Goal: Task Accomplishment & Management: Manage account settings

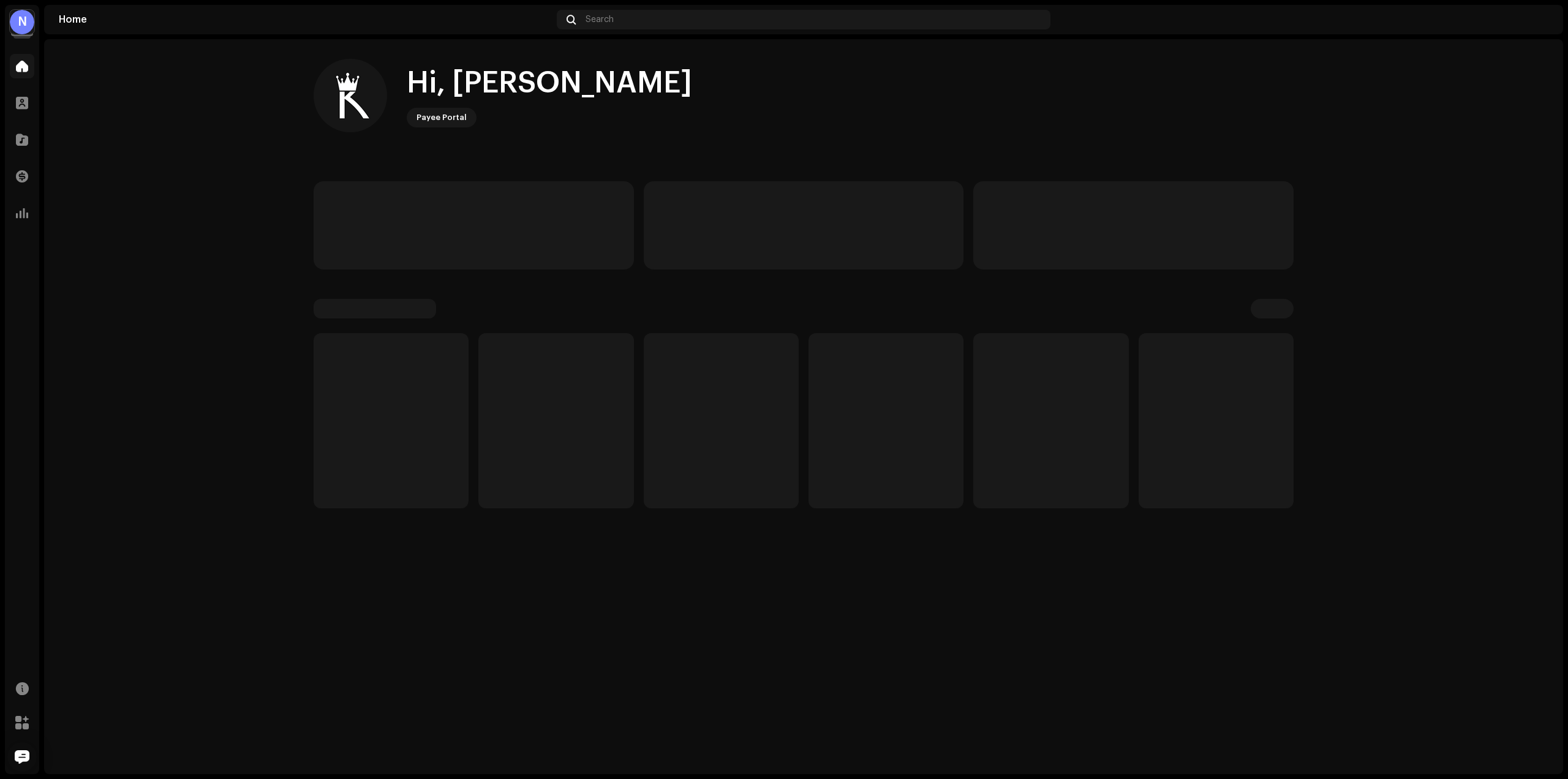
click at [16, 24] on div "N" at bounding box center [21, 21] width 24 height 24
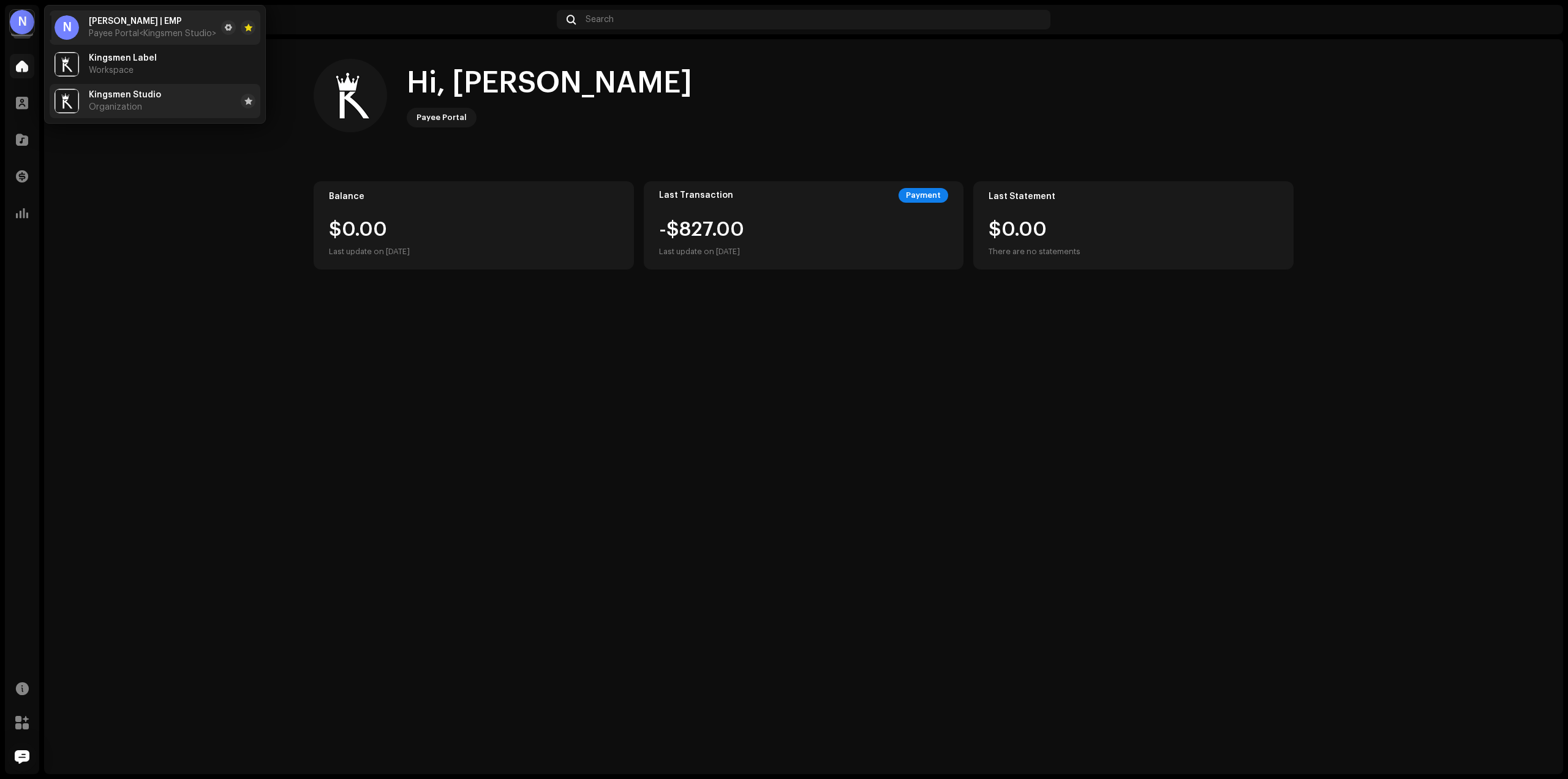
click at [184, 103] on li "Kingsmen Studio Organization" at bounding box center [155, 102] width 211 height 35
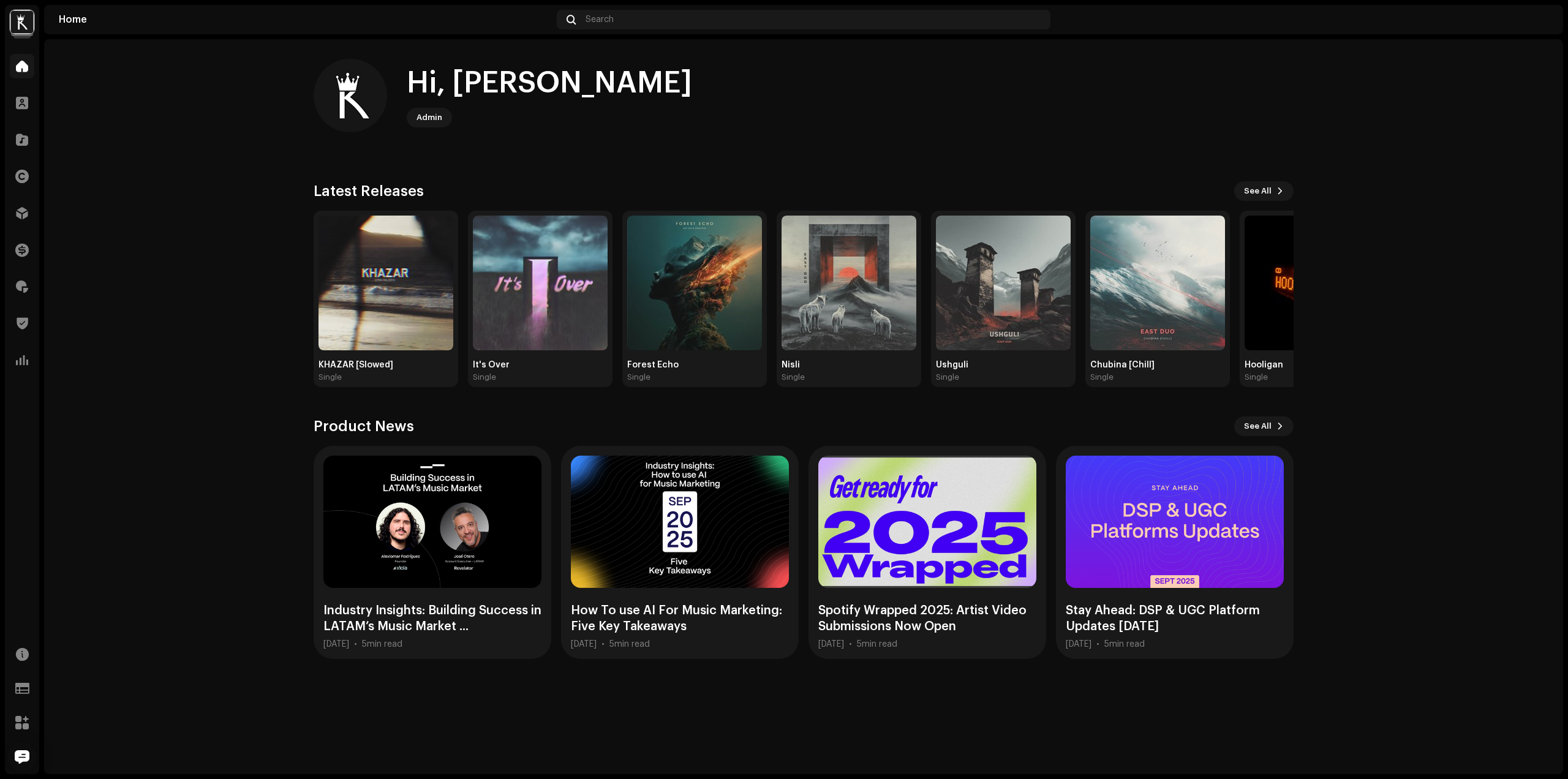
click at [13, 26] on img at bounding box center [21, 21] width 24 height 24
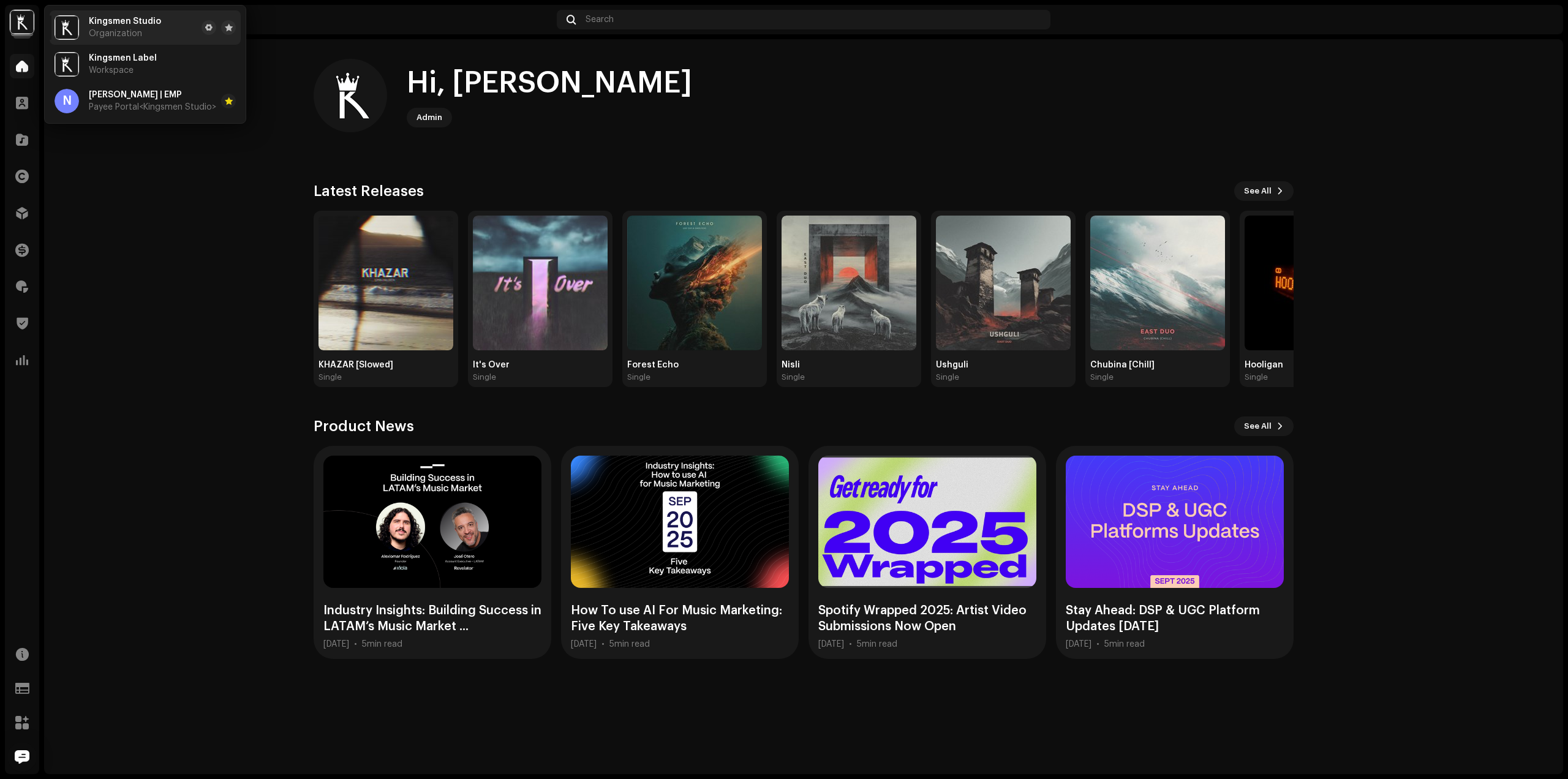
click at [216, 311] on home-home "Hi, [PERSON_NAME] Admin Check out the latest Product Updates for Check Product …" at bounding box center [803, 359] width 1518 height 640
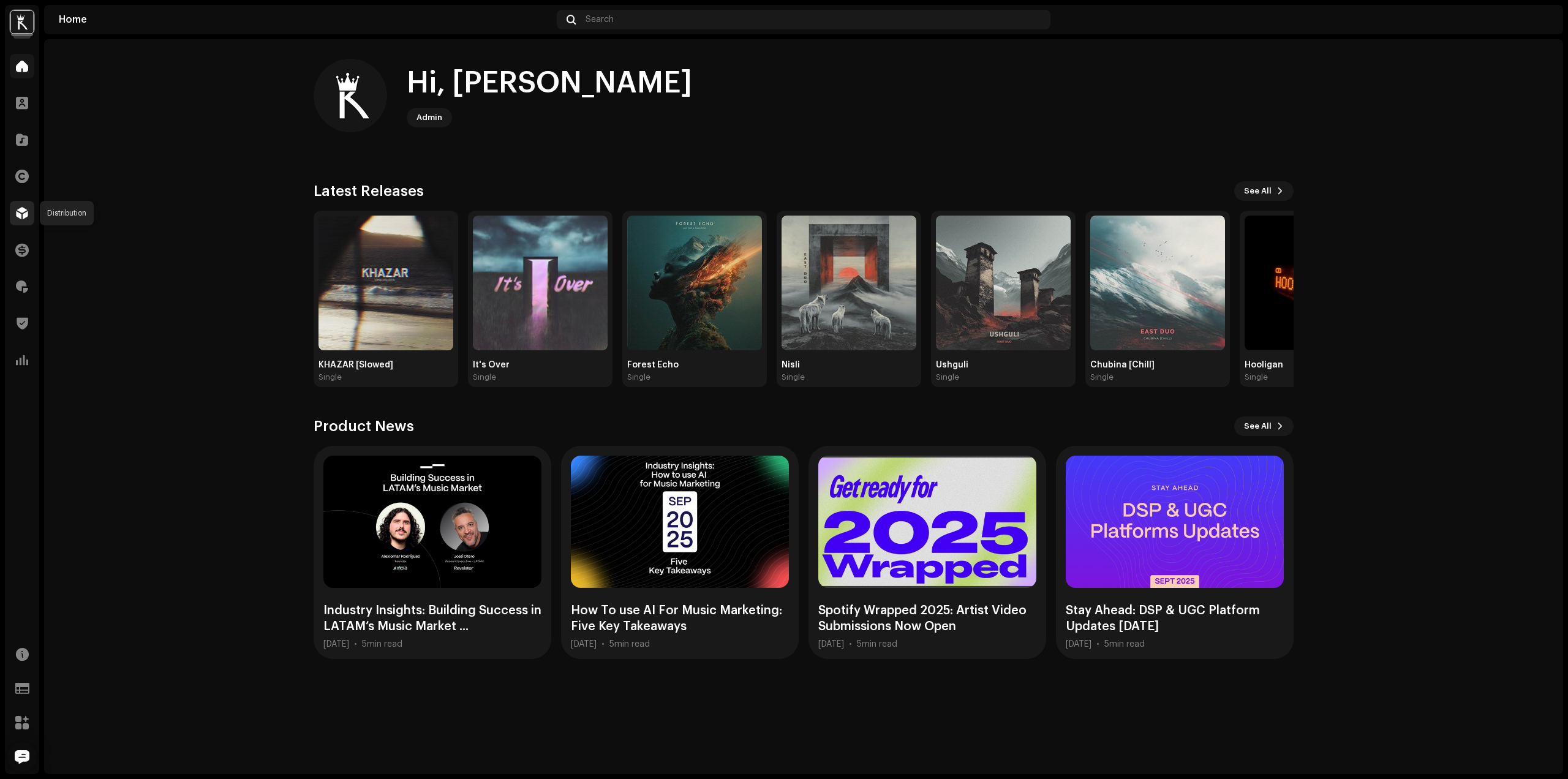
click at [13, 209] on div at bounding box center [21, 212] width 24 height 24
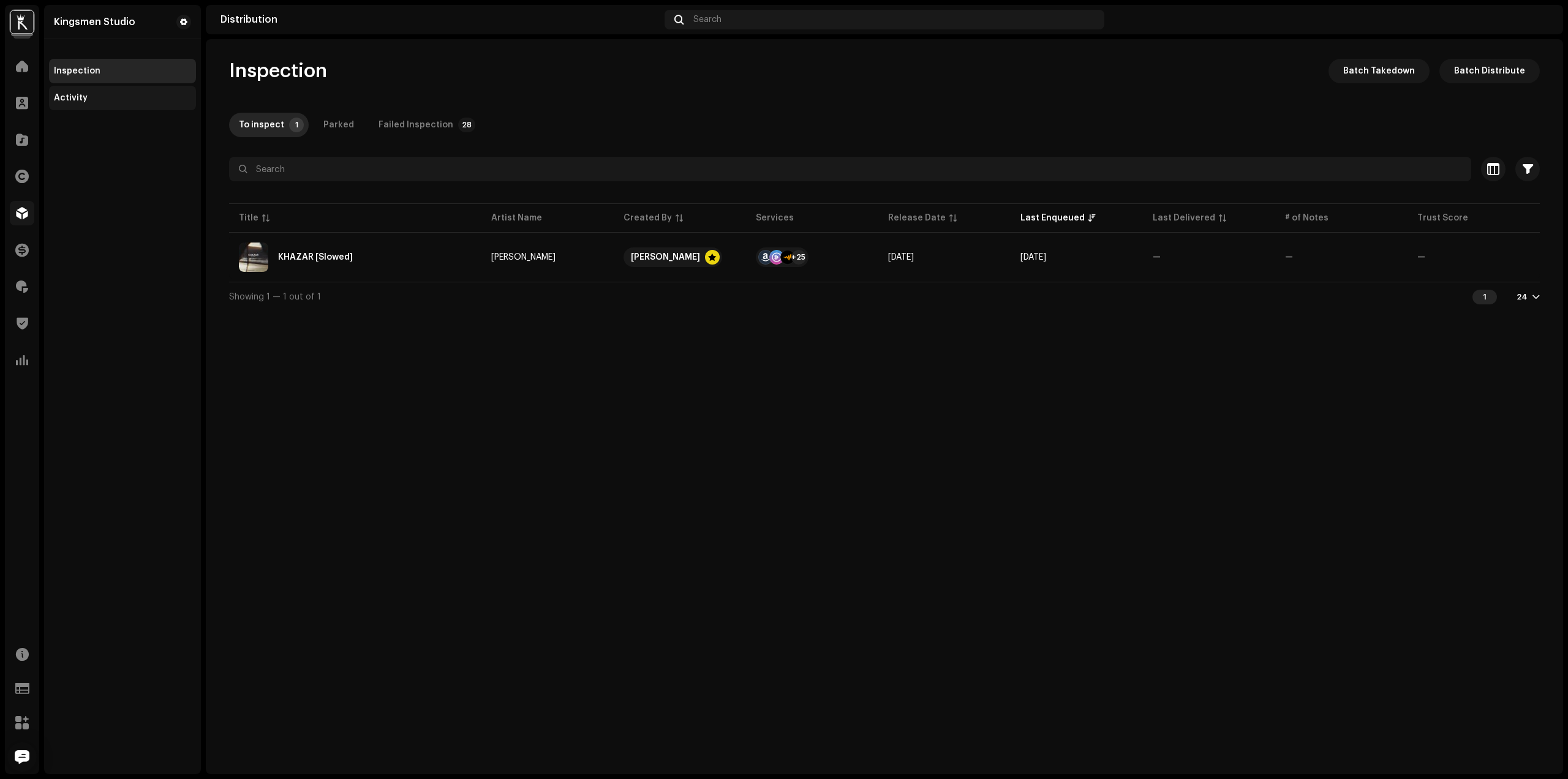
click at [113, 101] on div "Activity" at bounding box center [122, 98] width 137 height 9
click at [97, 68] on div "Inspection" at bounding box center [76, 71] width 46 height 9
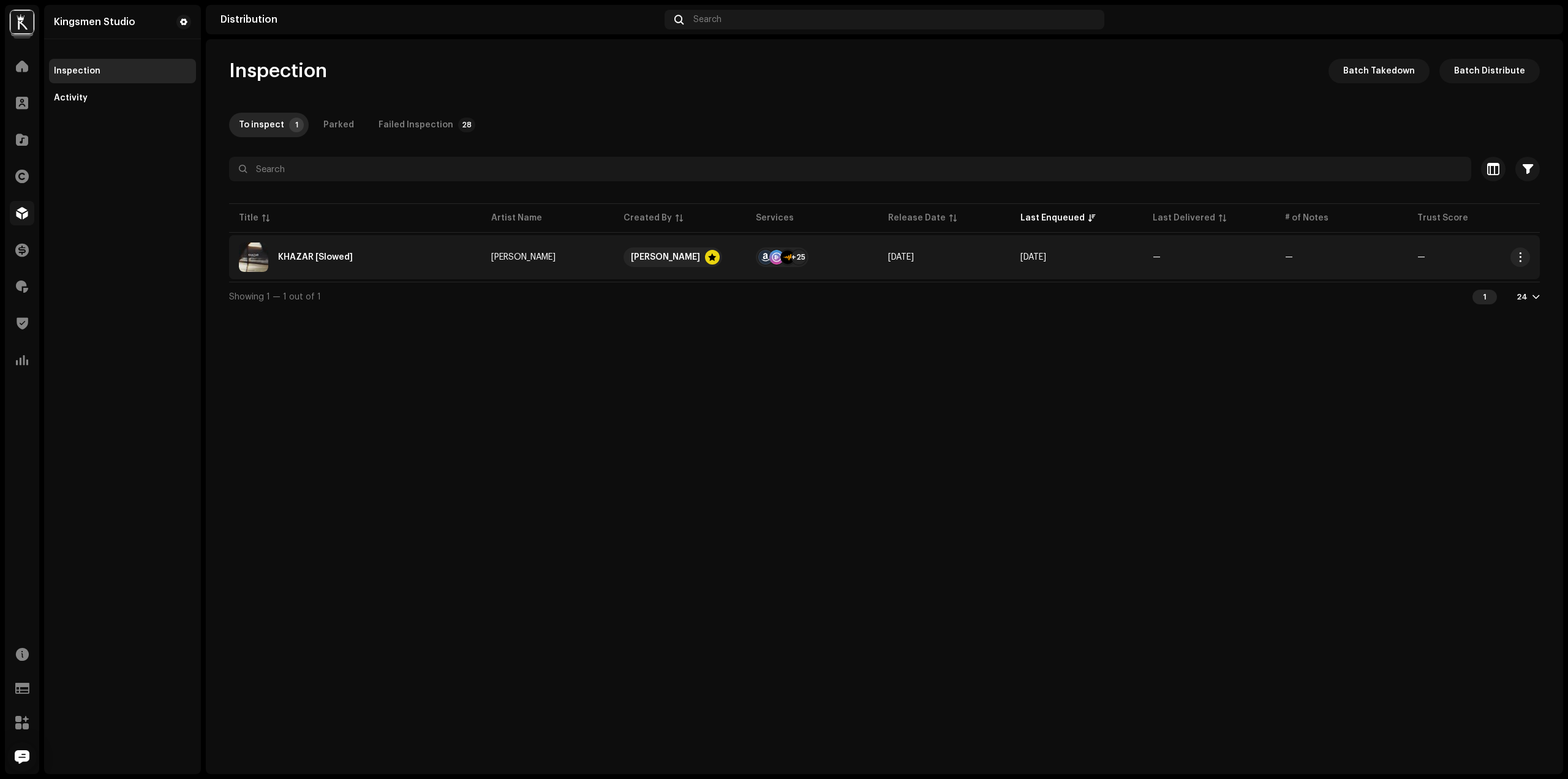
click at [547, 263] on td "[PERSON_NAME]" at bounding box center [548, 257] width 132 height 44
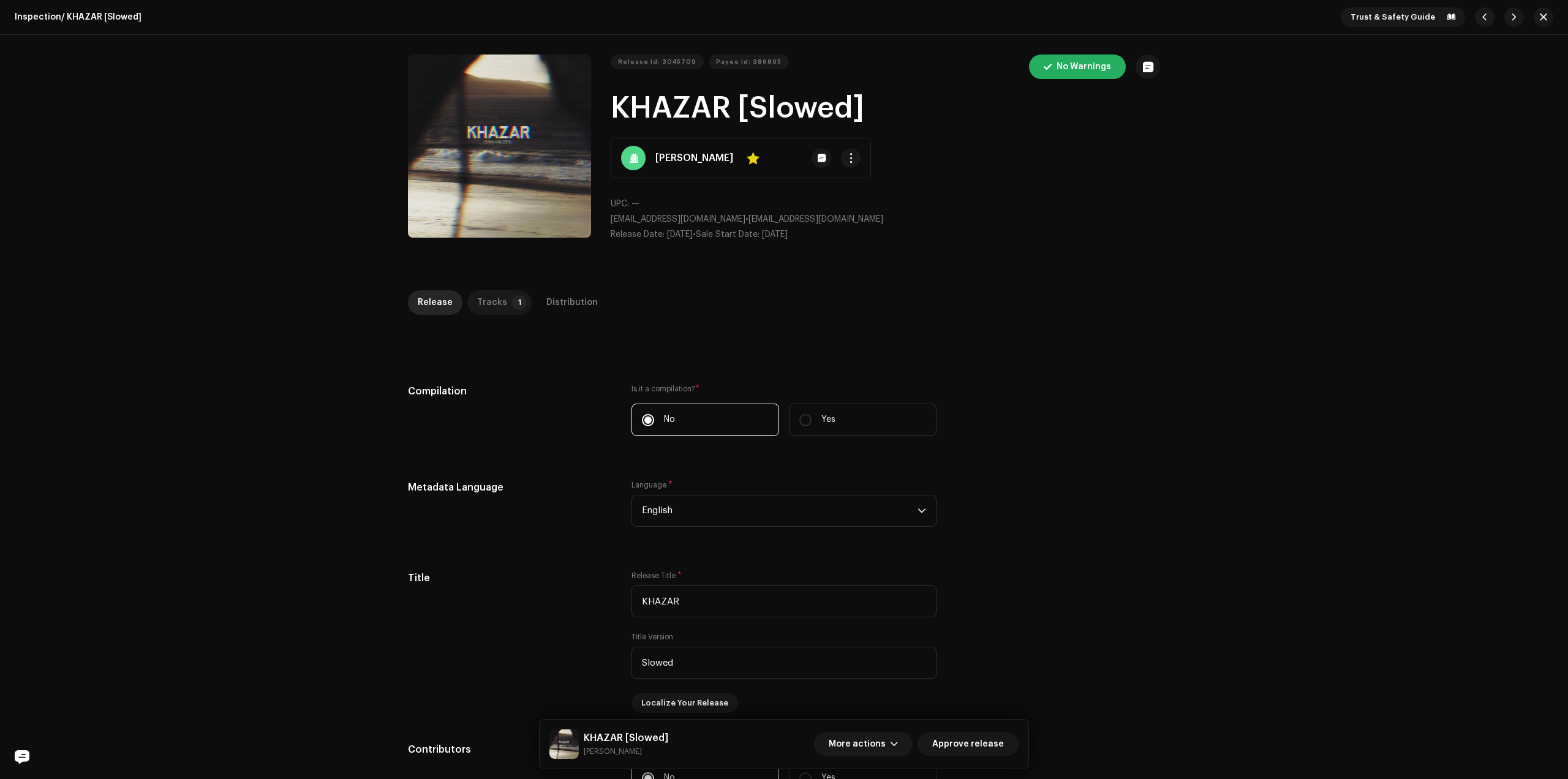
click at [477, 297] on div "Tracks" at bounding box center [492, 302] width 30 height 24
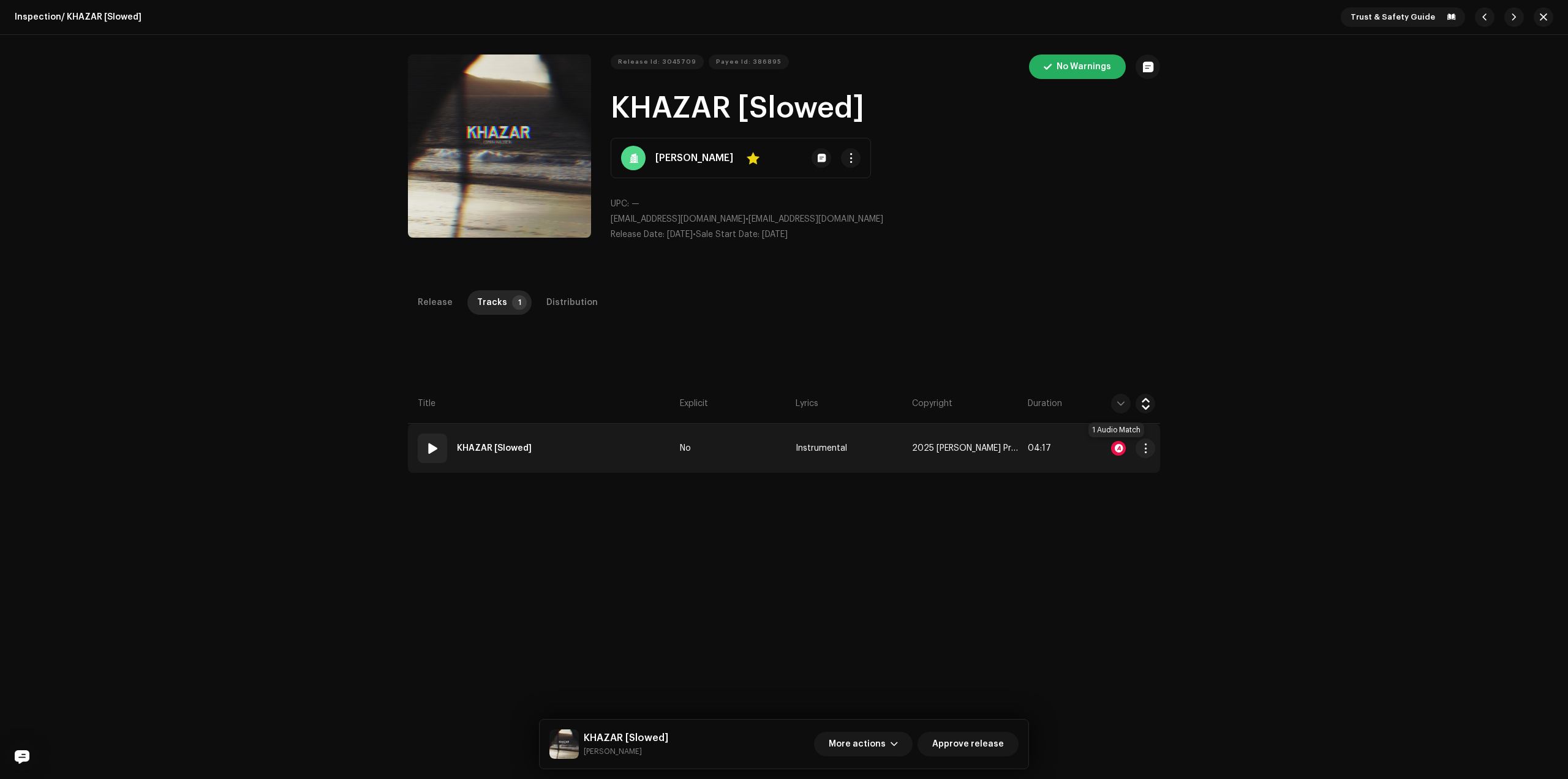
click at [1117, 445] on div at bounding box center [1118, 448] width 15 height 15
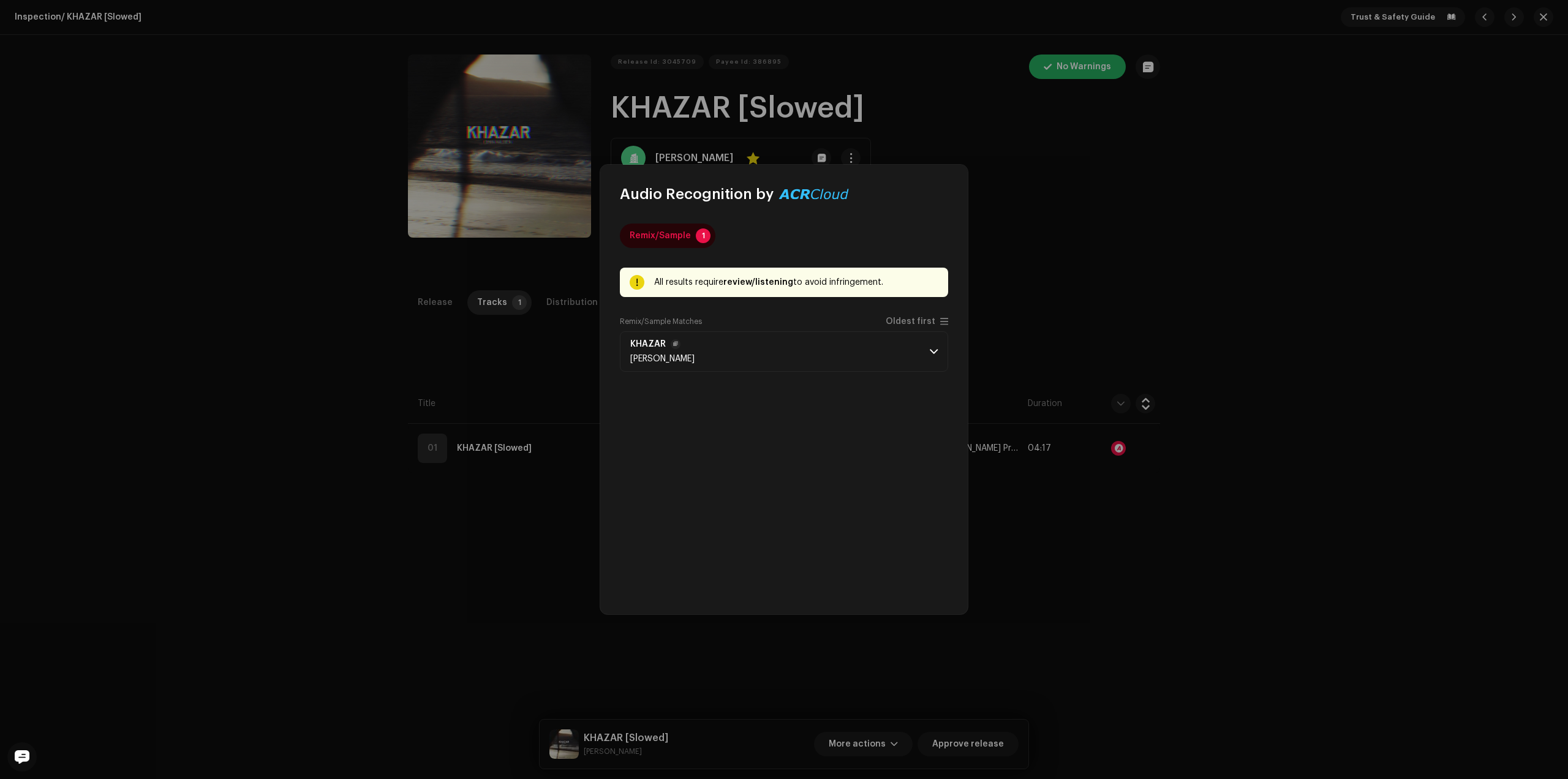
click at [924, 356] on p-accordion-header "KHAZAR [PERSON_NAME]" at bounding box center [784, 351] width 328 height 40
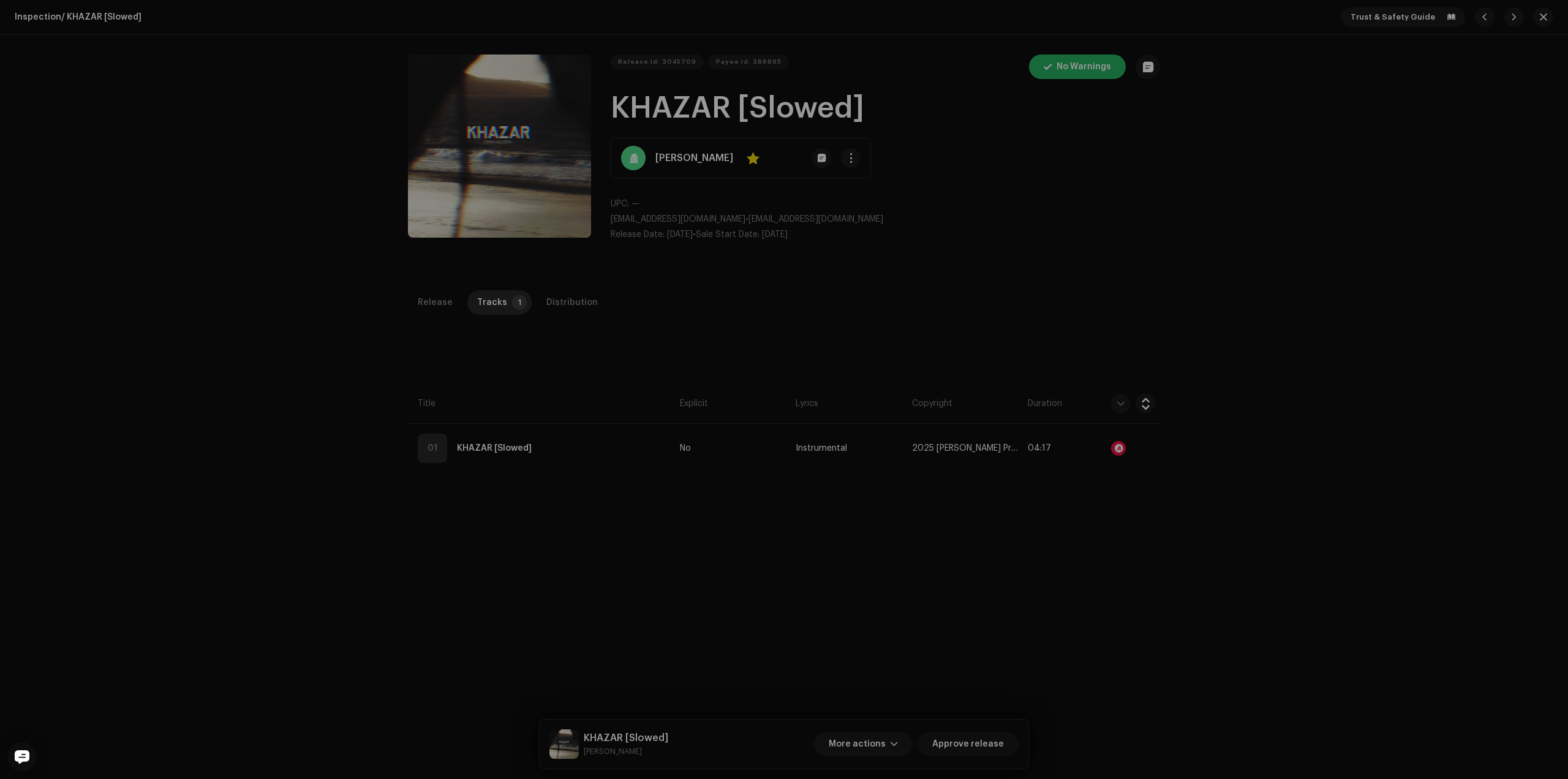
click at [57, 380] on div "Audio Recognition by Remix/Sample 1 All results require review/listening to avo…" at bounding box center [784, 390] width 1568 height 779
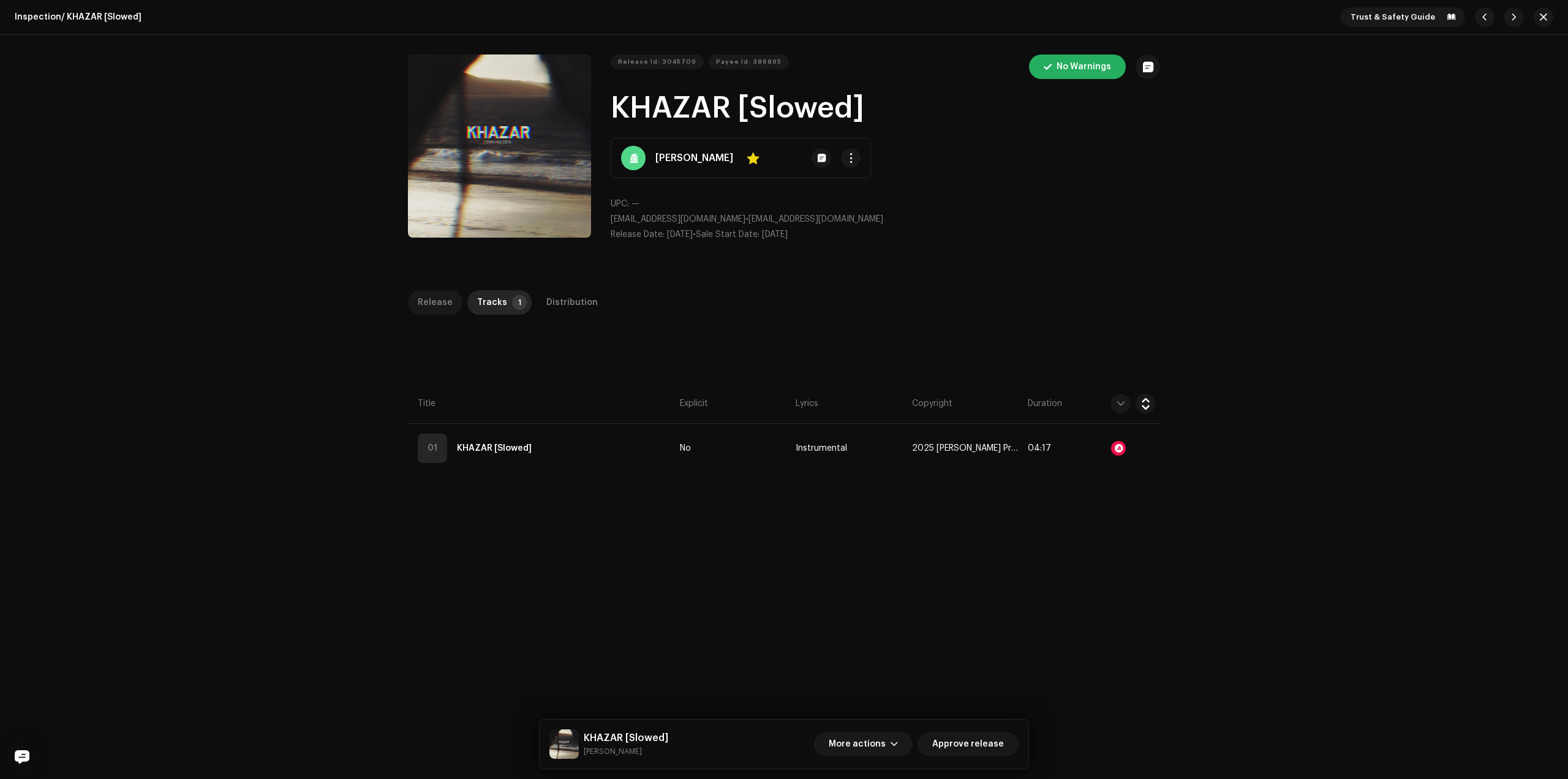
click at [444, 302] on div "Release" at bounding box center [435, 302] width 35 height 24
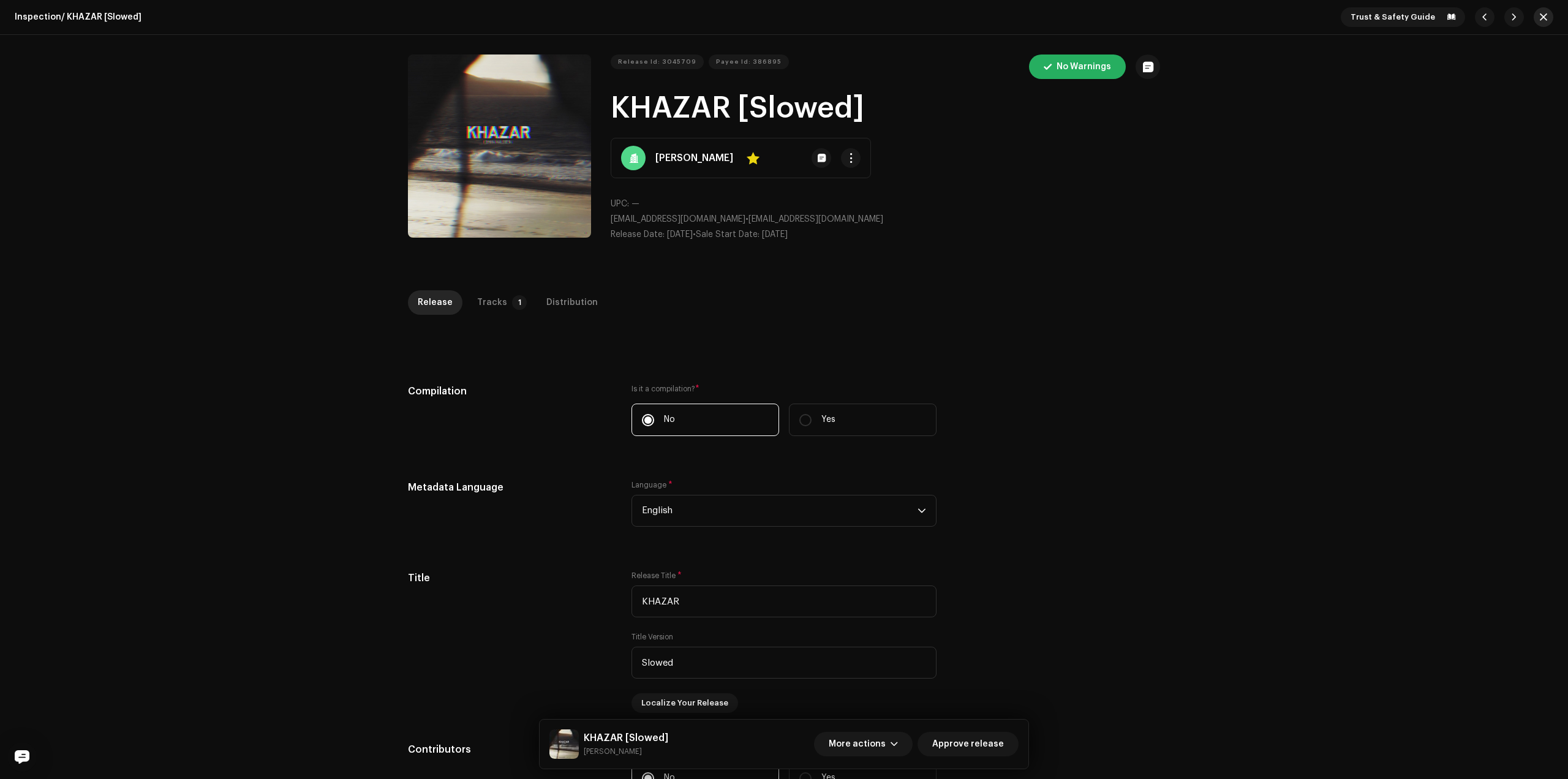
click at [1540, 18] on span "button" at bounding box center [1543, 17] width 7 height 9
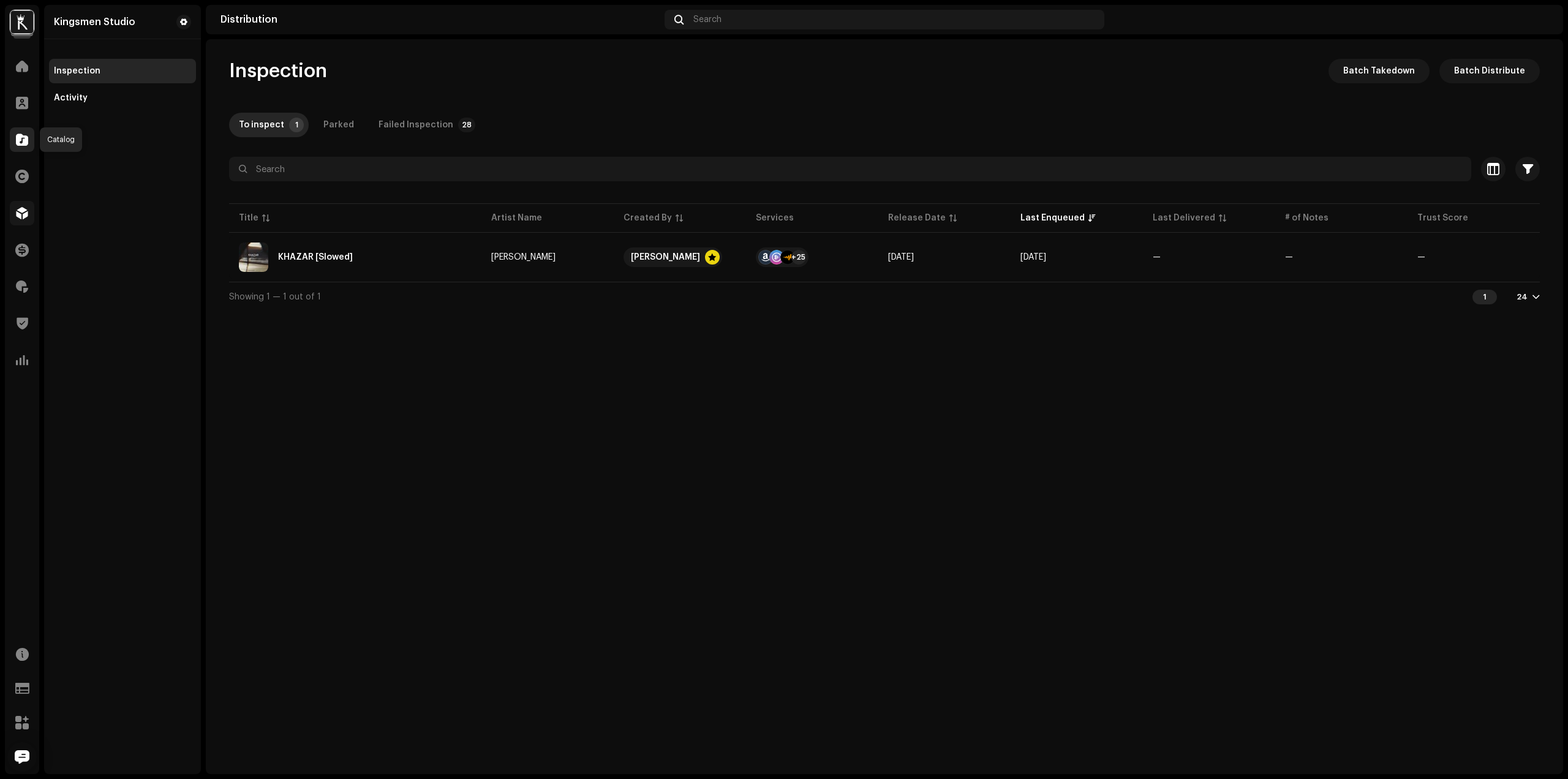
click at [14, 141] on div at bounding box center [21, 139] width 24 height 24
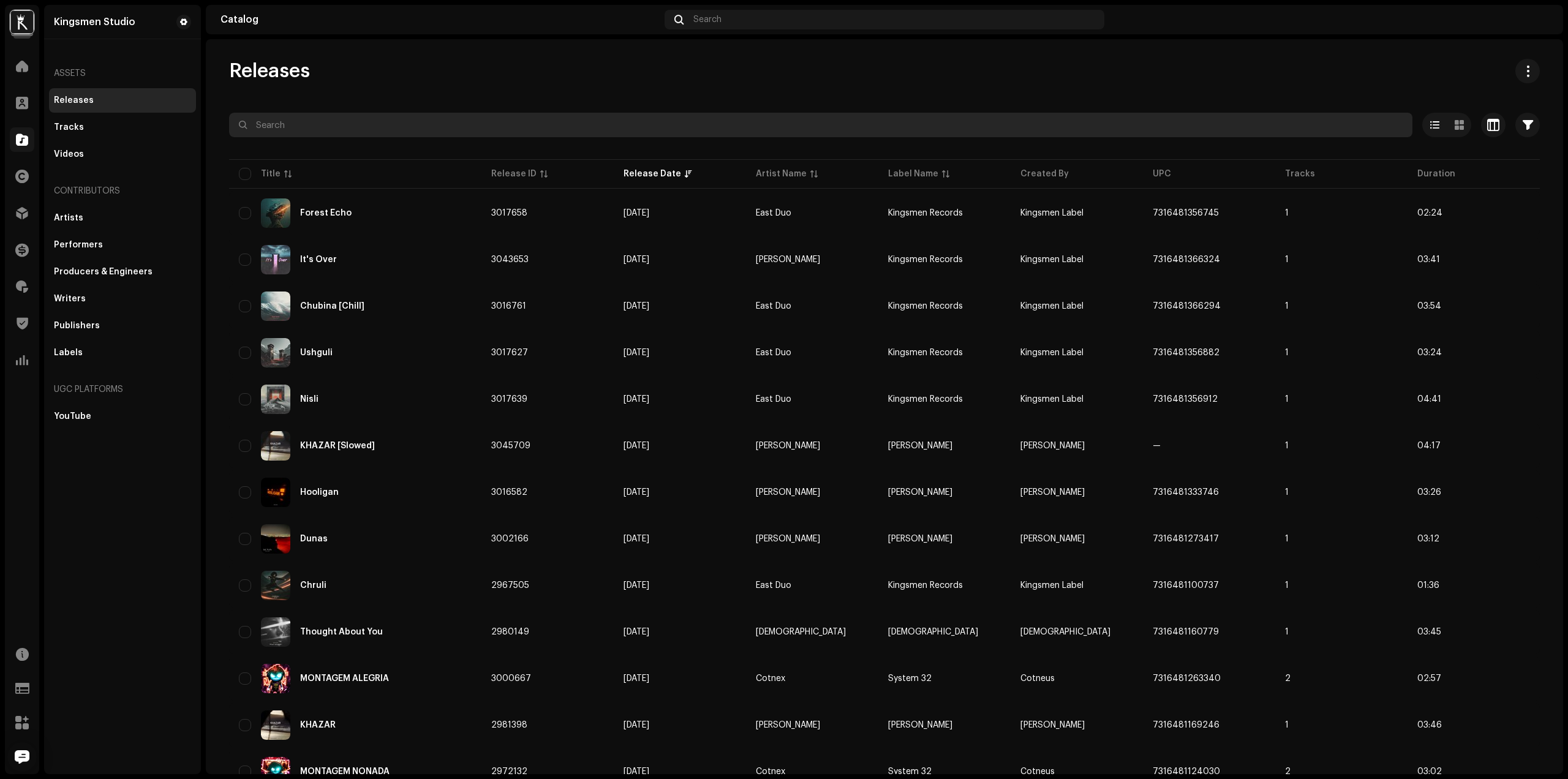
click at [336, 126] on input "text" at bounding box center [821, 124] width 1183 height 24
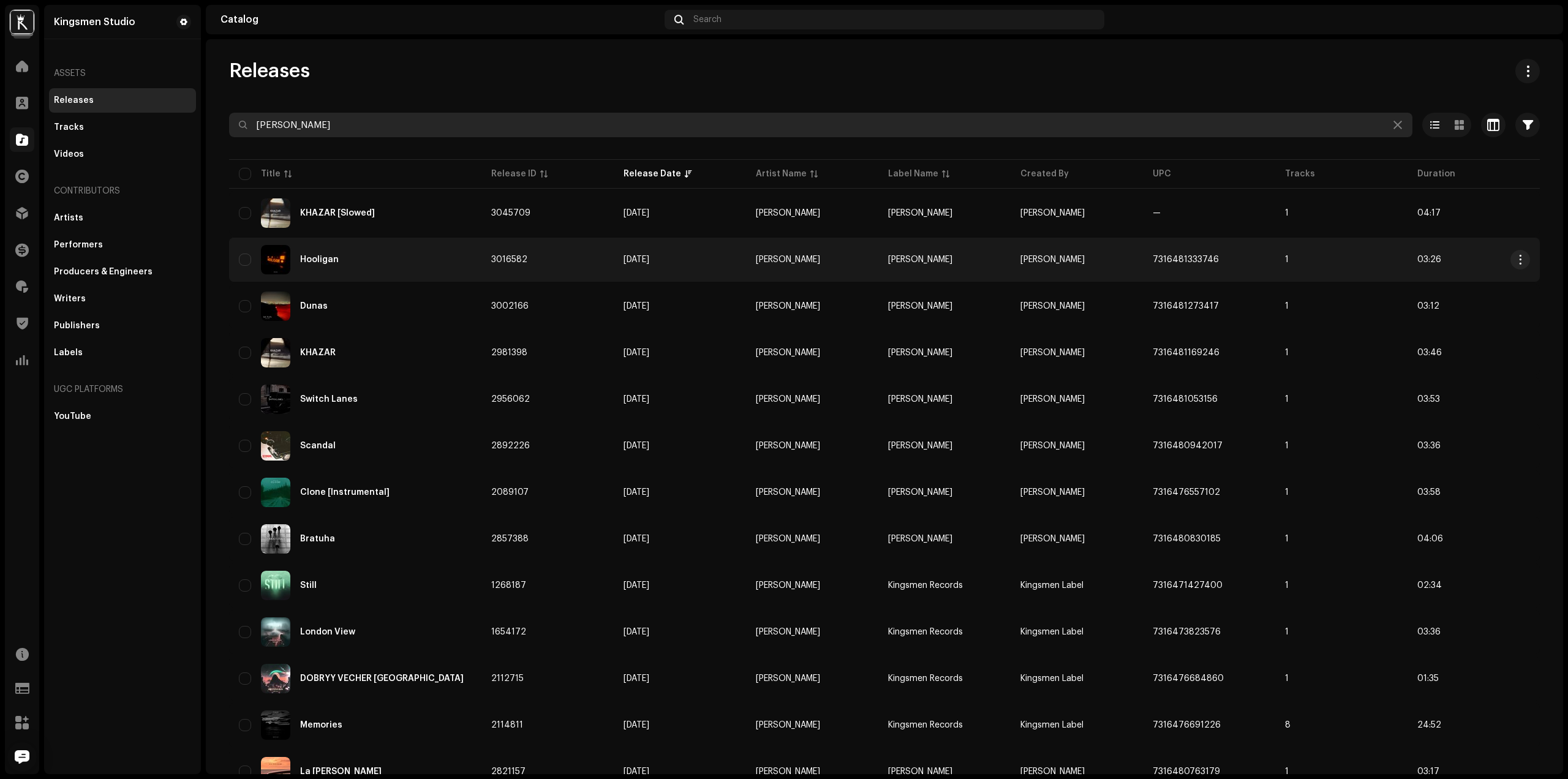
type input "[PERSON_NAME]"
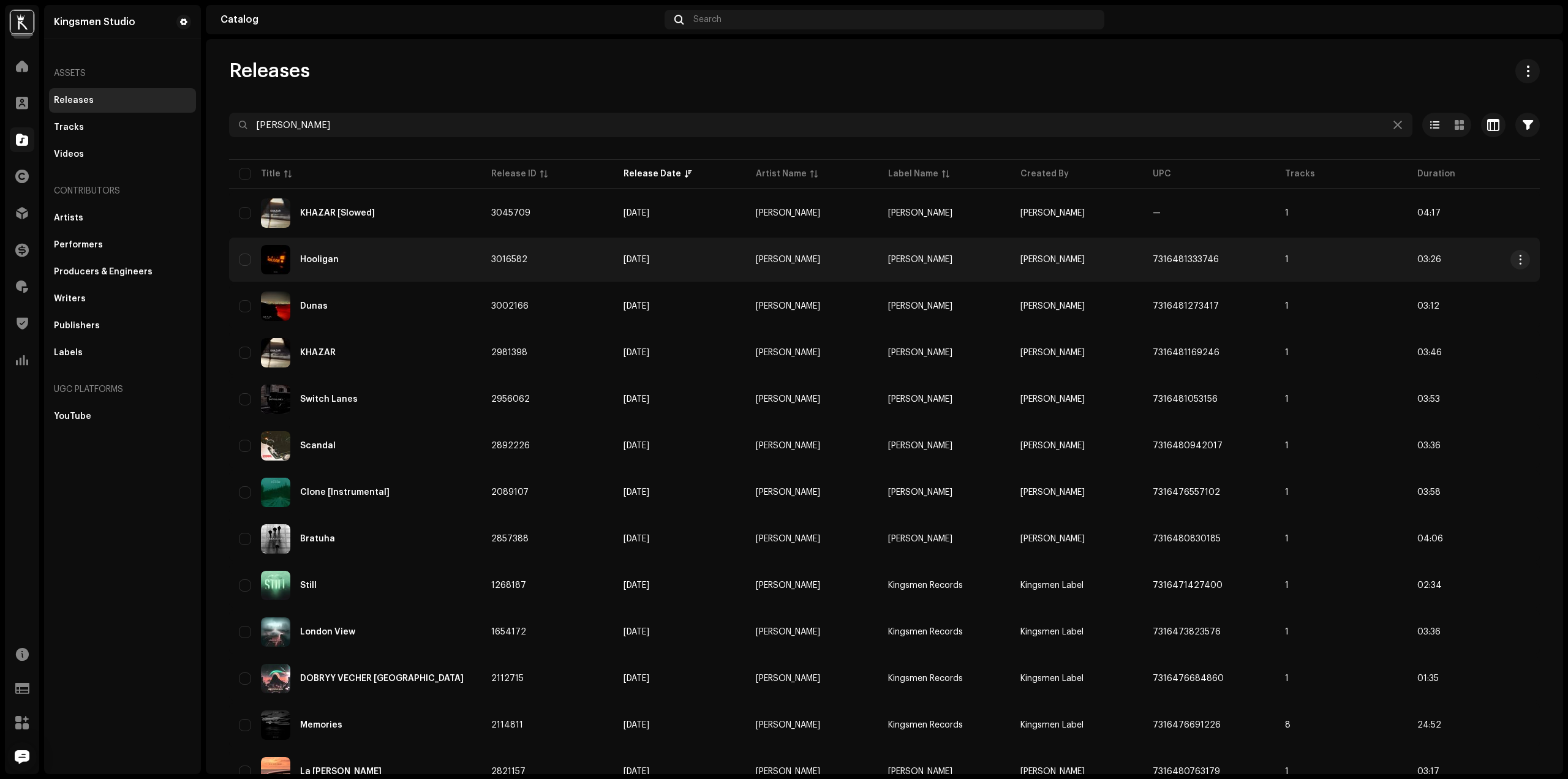
click at [358, 253] on div "Hooligan" at bounding box center [356, 259] width 233 height 29
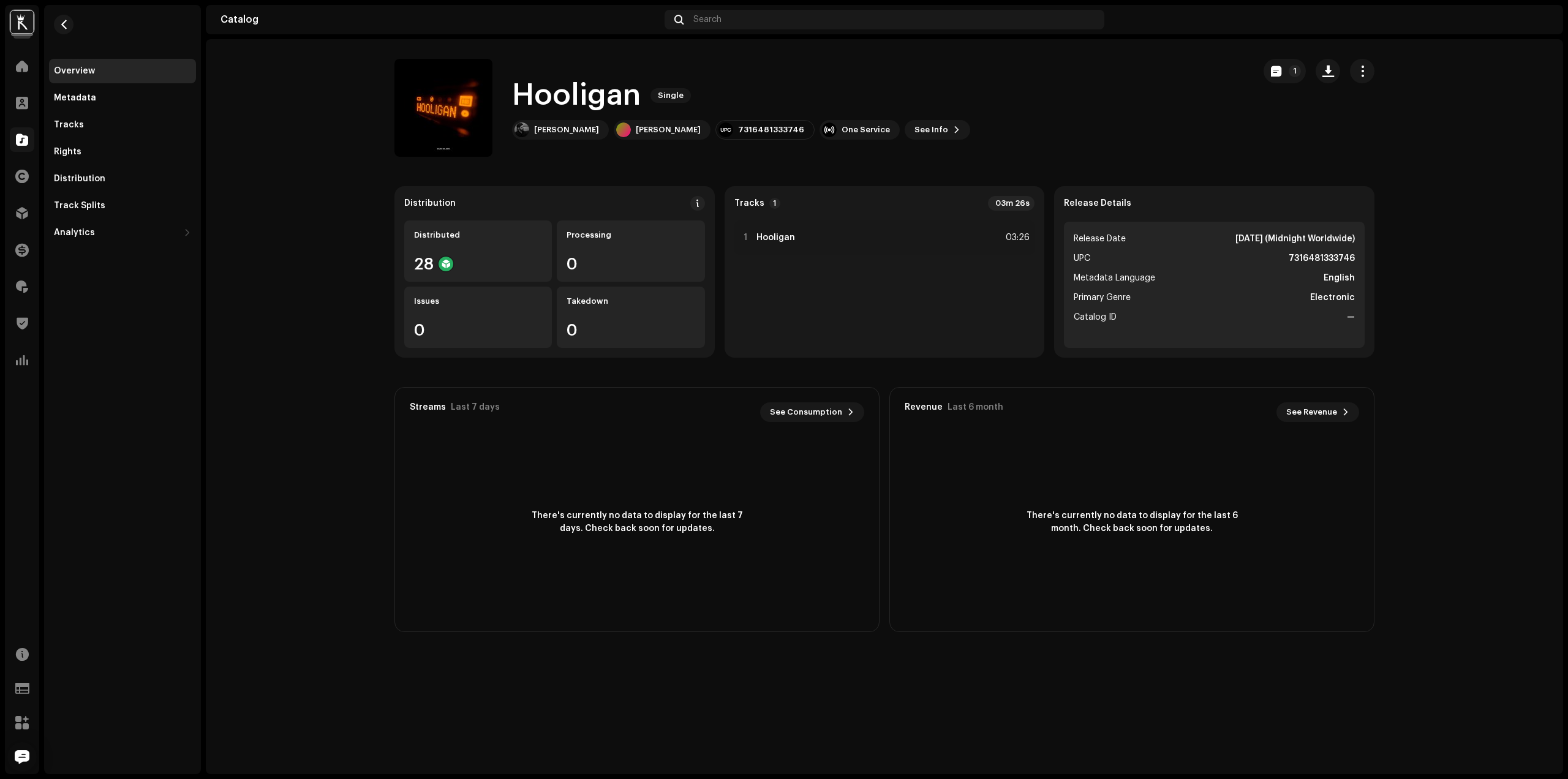
click at [104, 82] on div "Overview" at bounding box center [122, 71] width 147 height 24
click at [103, 91] on div "Metadata" at bounding box center [122, 98] width 147 height 24
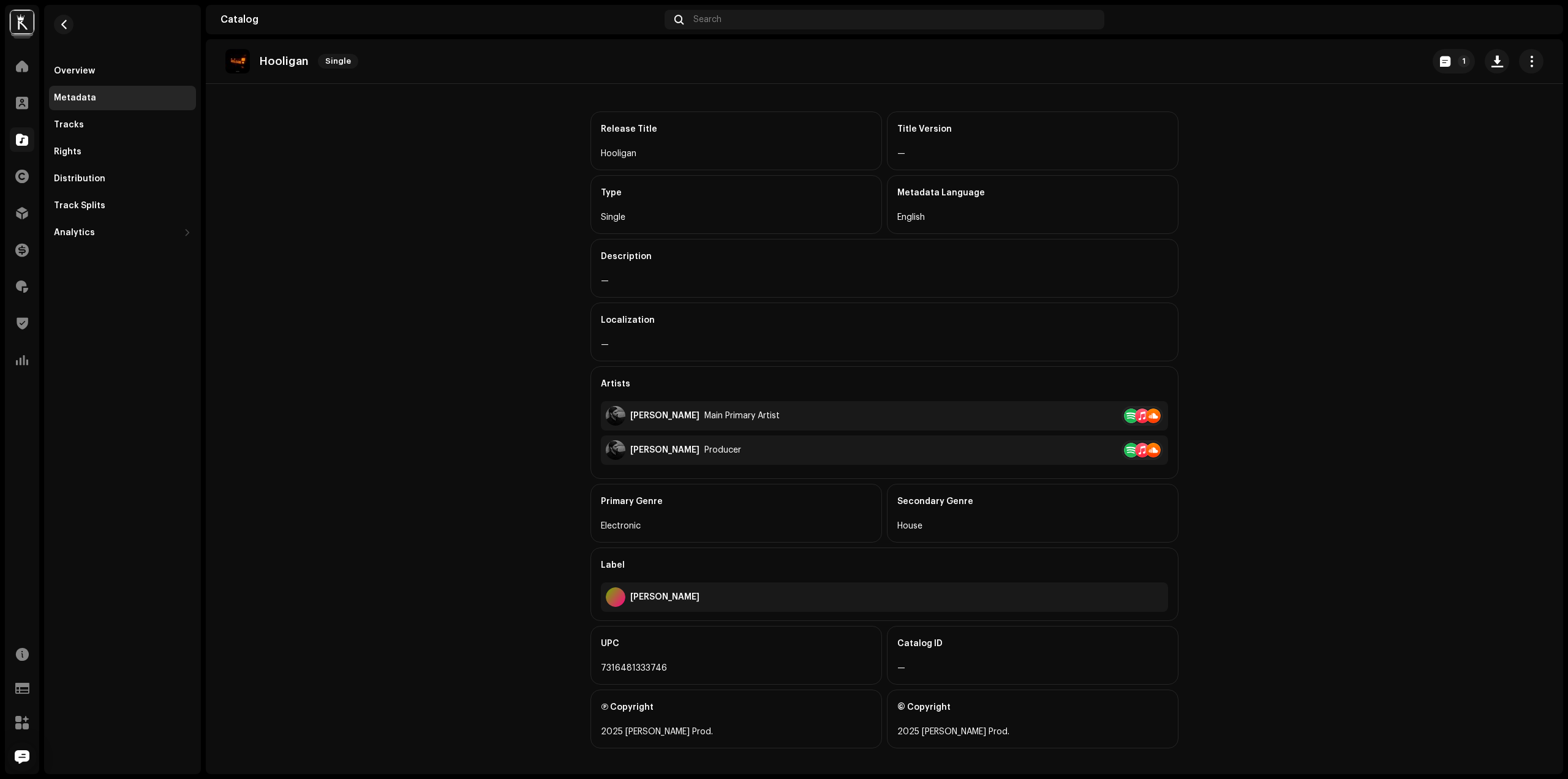
scroll to position [50, 0]
click at [68, 29] on span "button" at bounding box center [64, 24] width 9 height 9
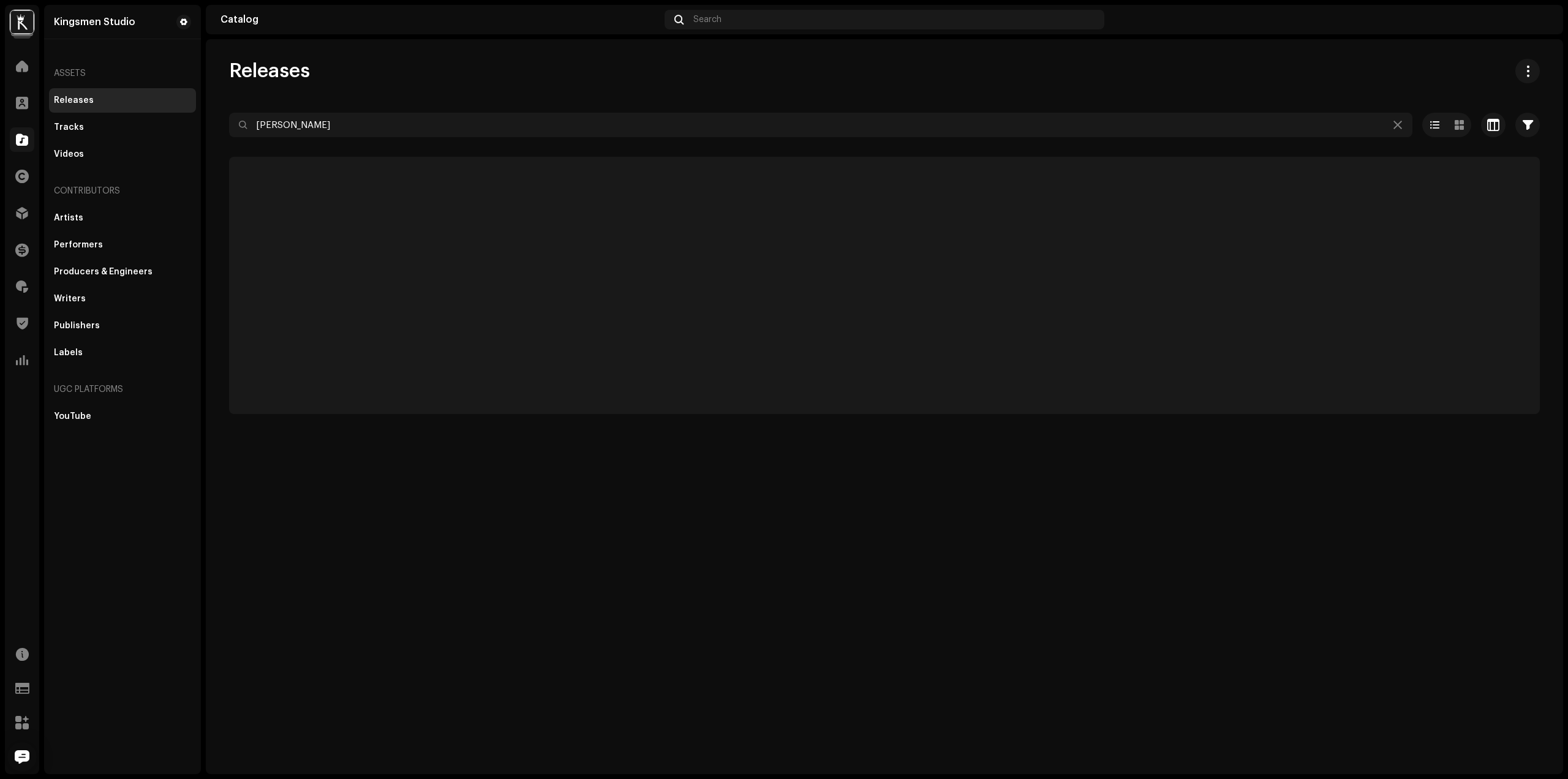
click at [68, 29] on div "Kingsmen Studio" at bounding box center [122, 21] width 147 height 24
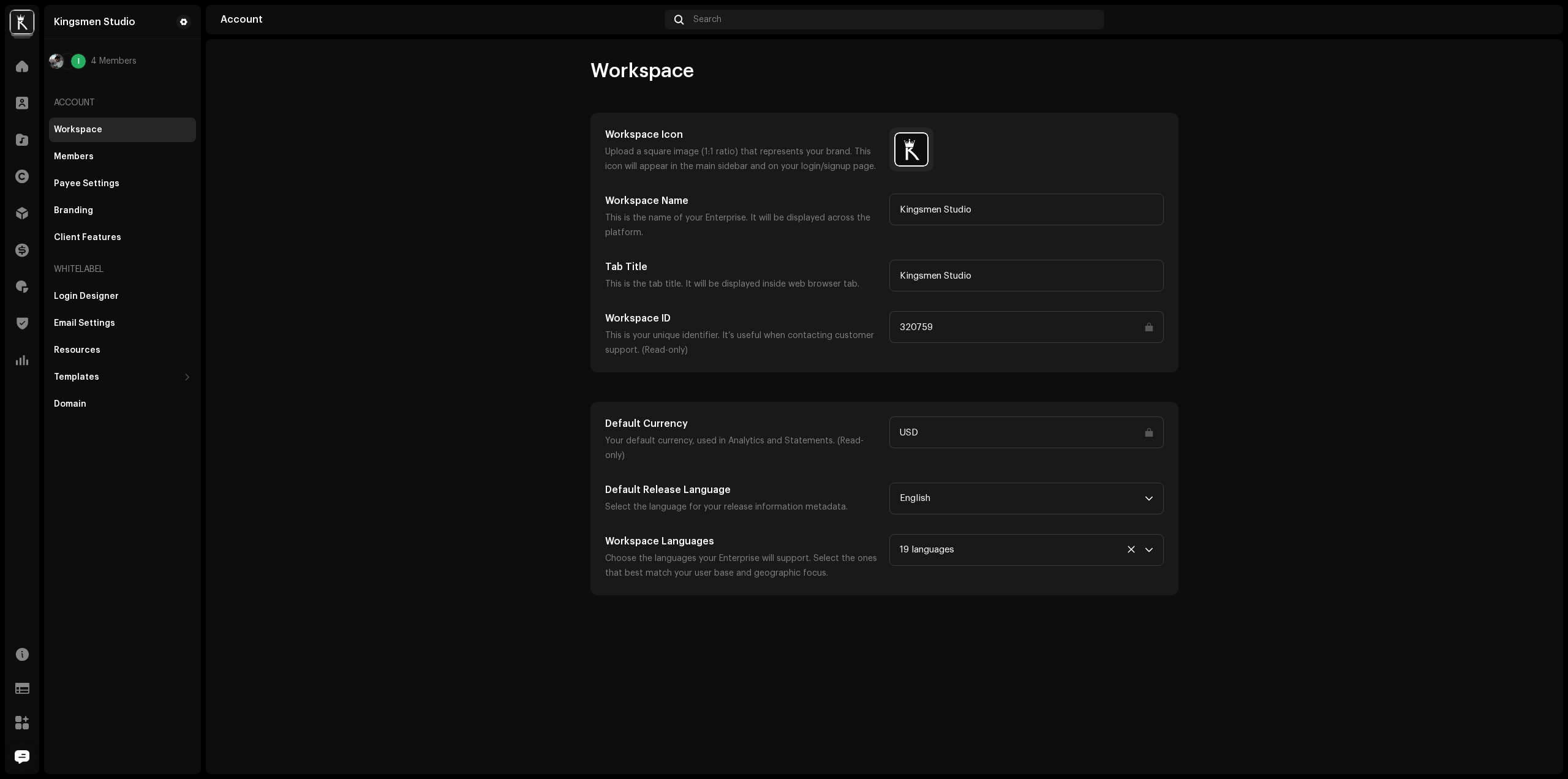
click at [28, 23] on img at bounding box center [21, 21] width 24 height 24
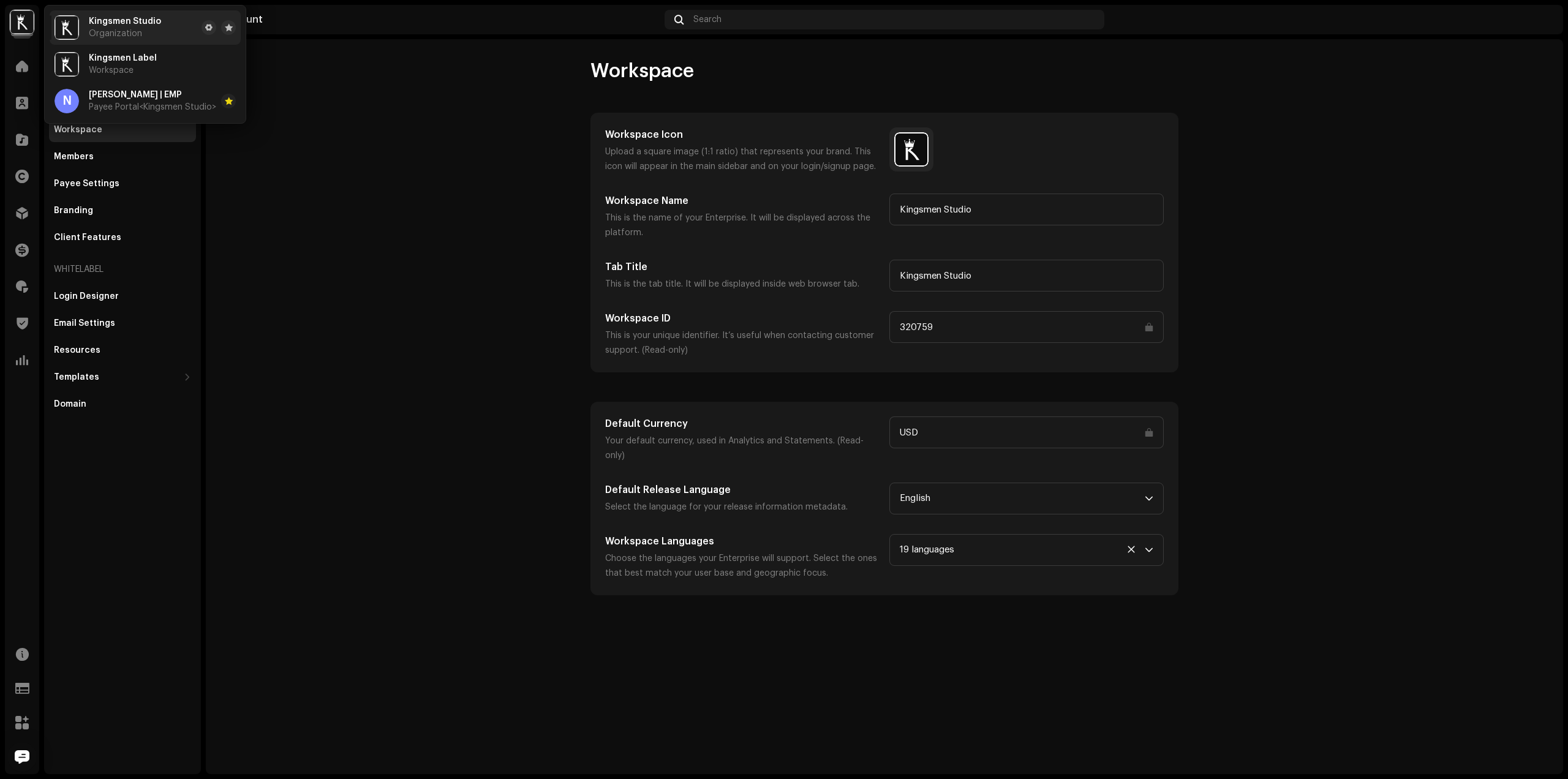
click at [28, 23] on img at bounding box center [21, 21] width 24 height 24
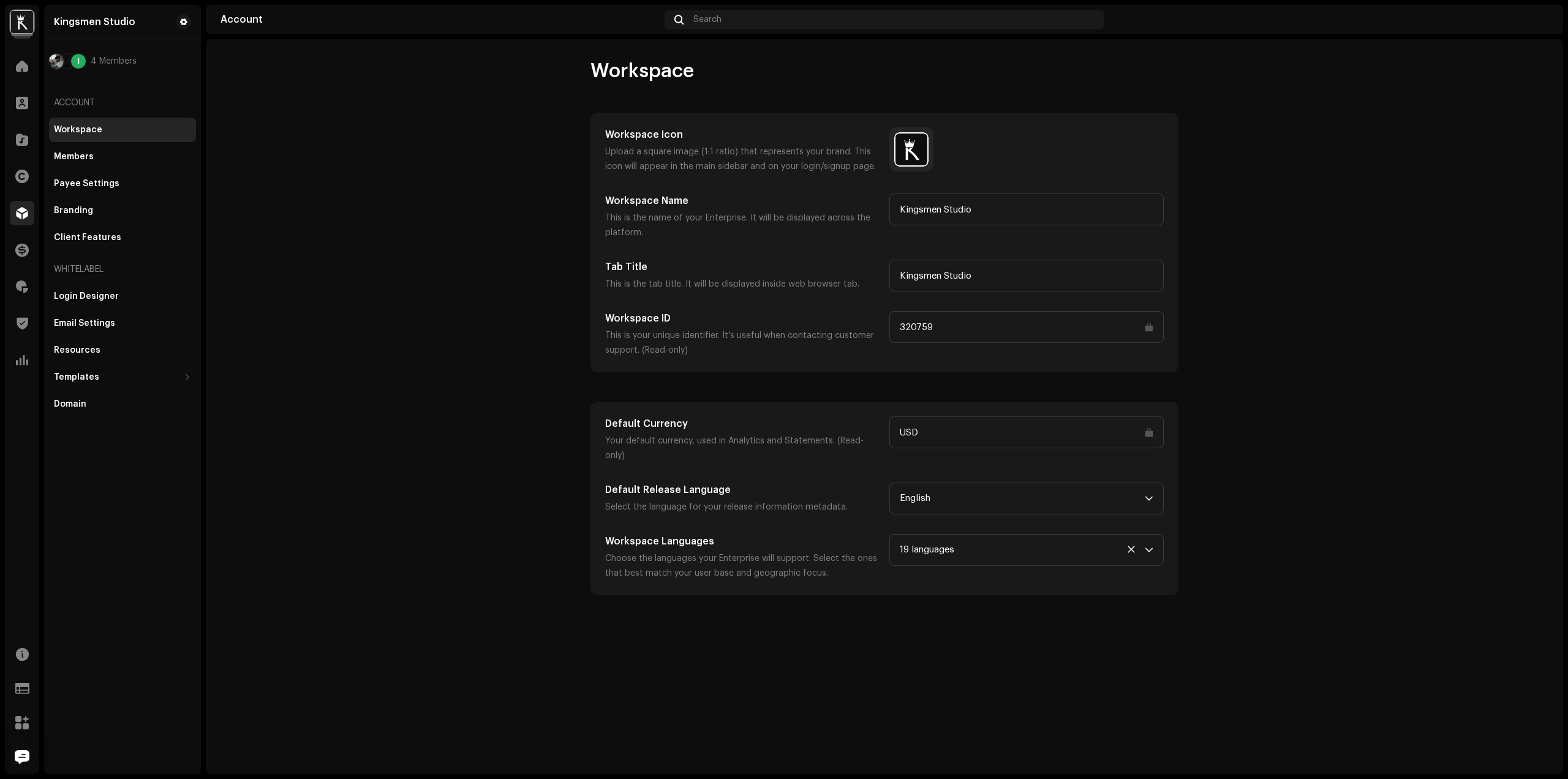
click at [21, 212] on span at bounding box center [22, 213] width 13 height 9
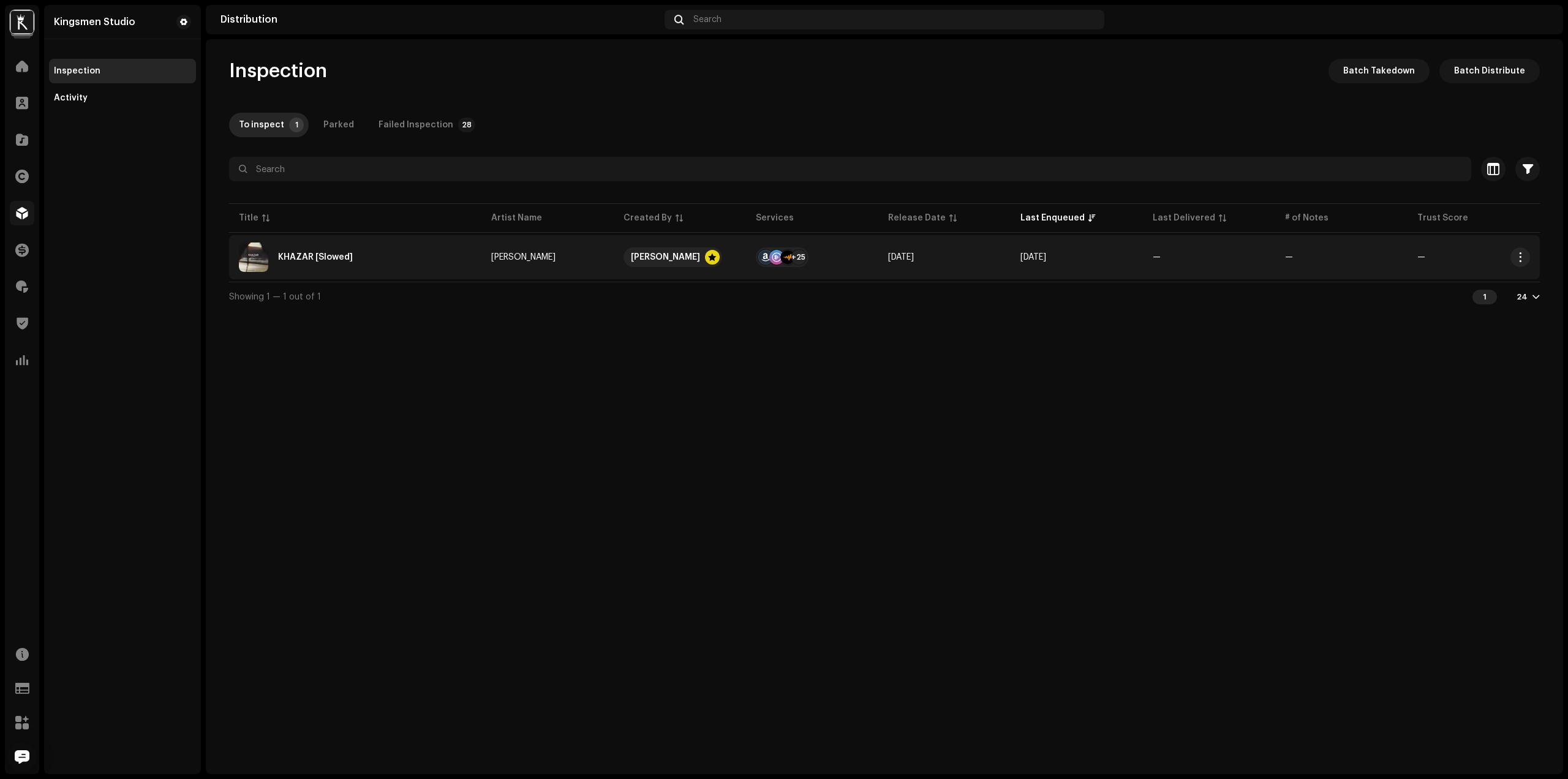
click at [383, 256] on div "KHAZAR [Slowed]" at bounding box center [356, 257] width 233 height 29
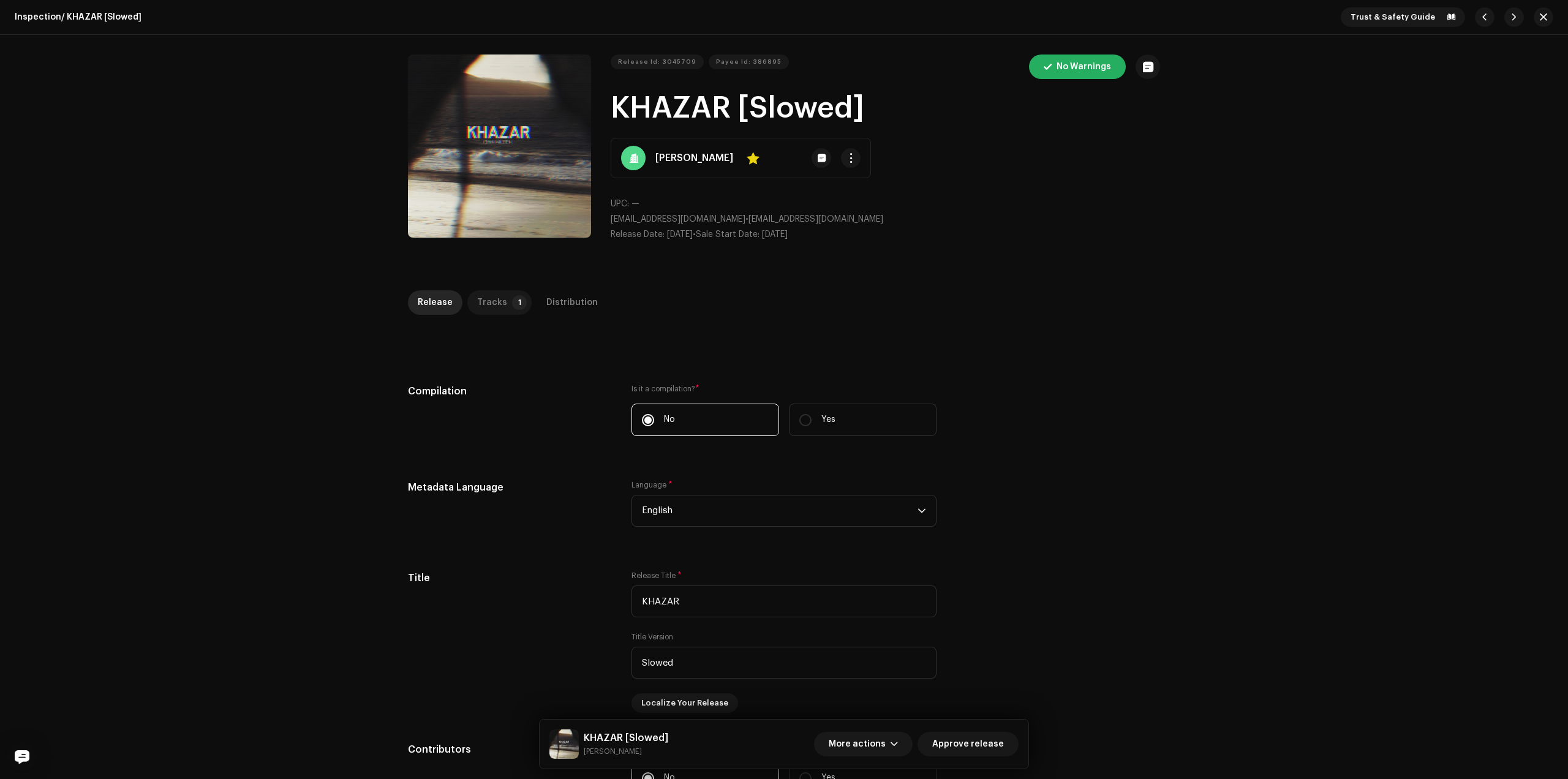
click at [512, 300] on p-badge "1" at bounding box center [519, 302] width 15 height 15
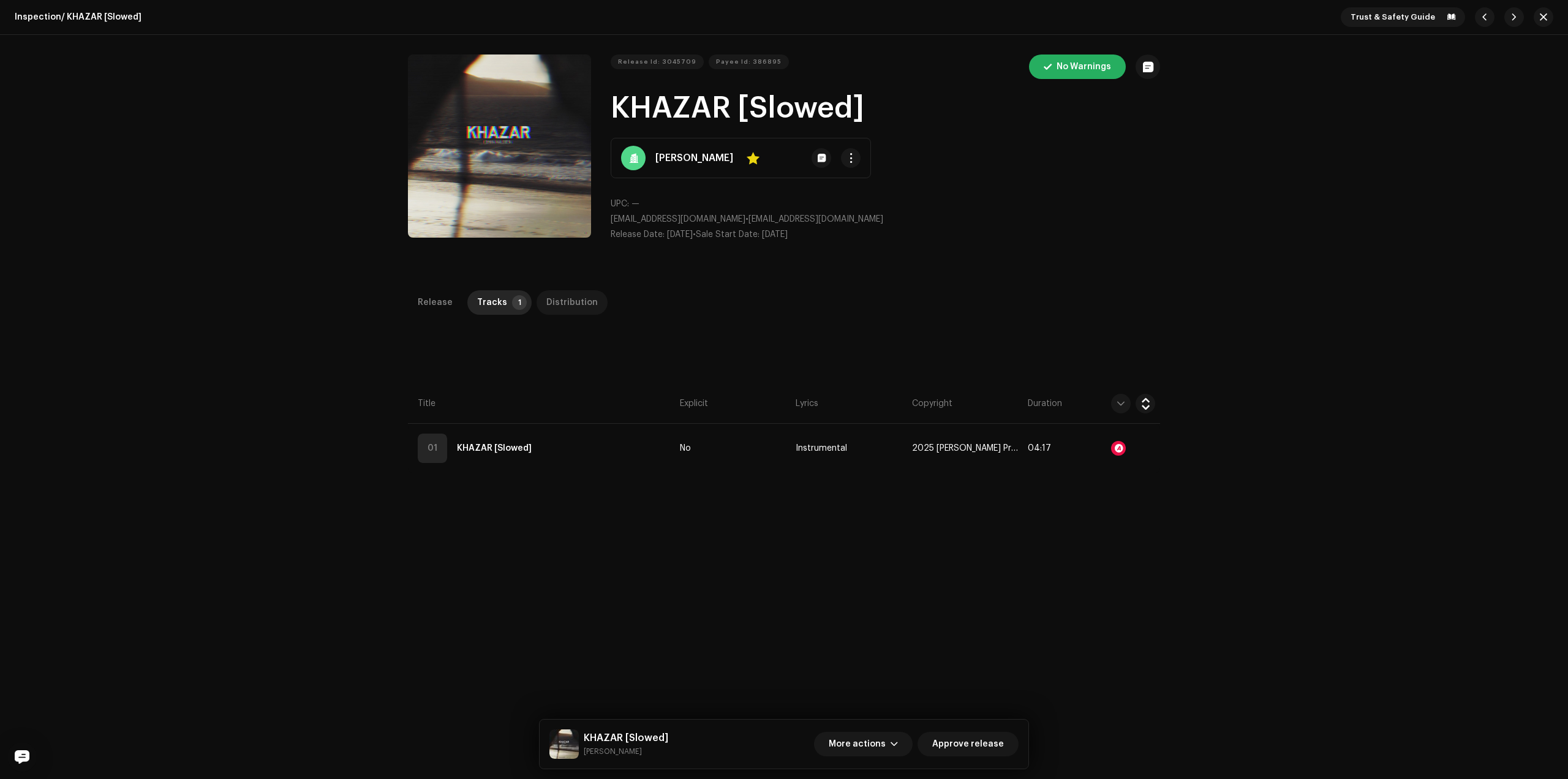
click at [546, 303] on div "Distribution" at bounding box center [571, 302] width 51 height 24
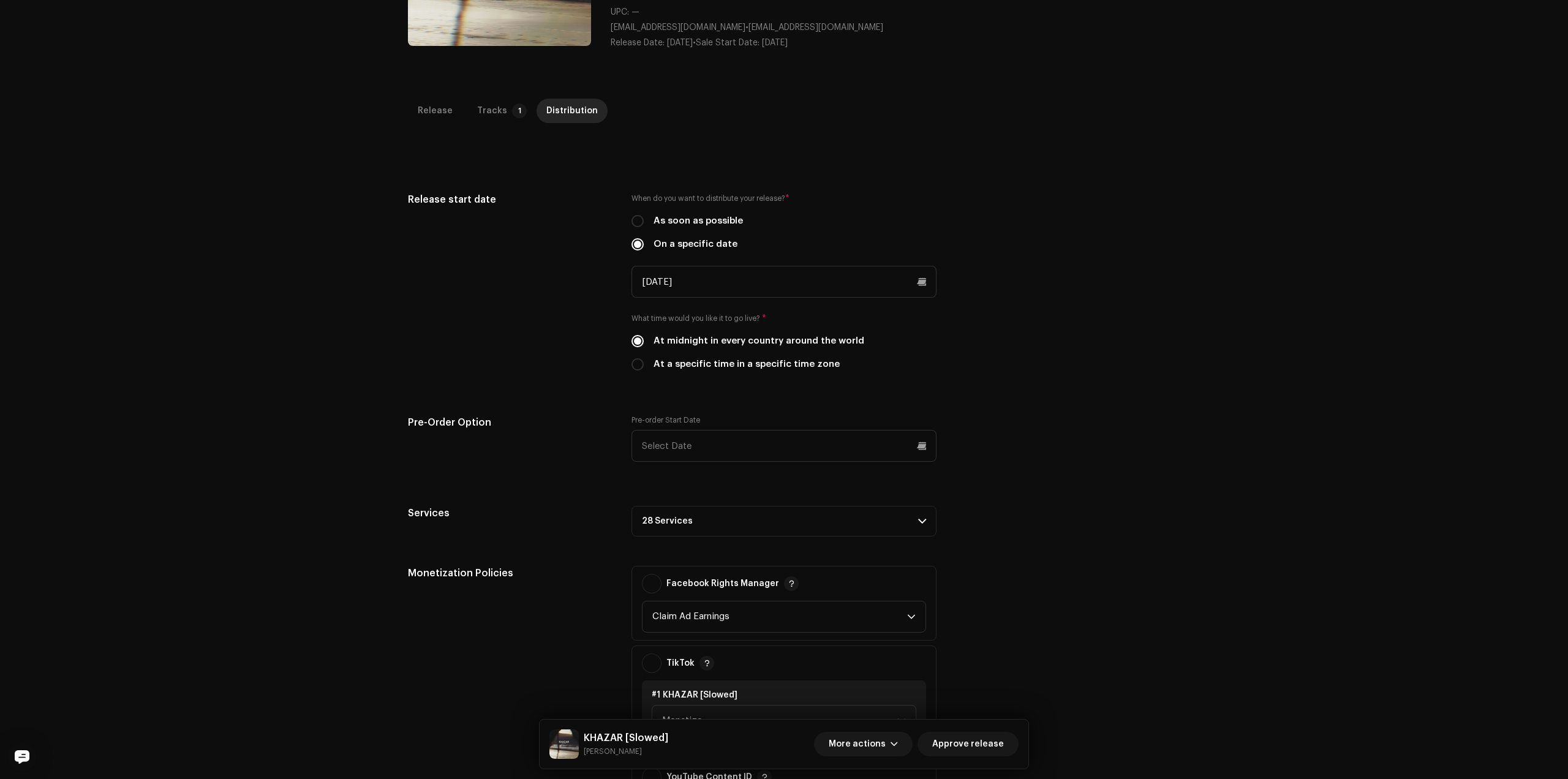
scroll to position [13, 0]
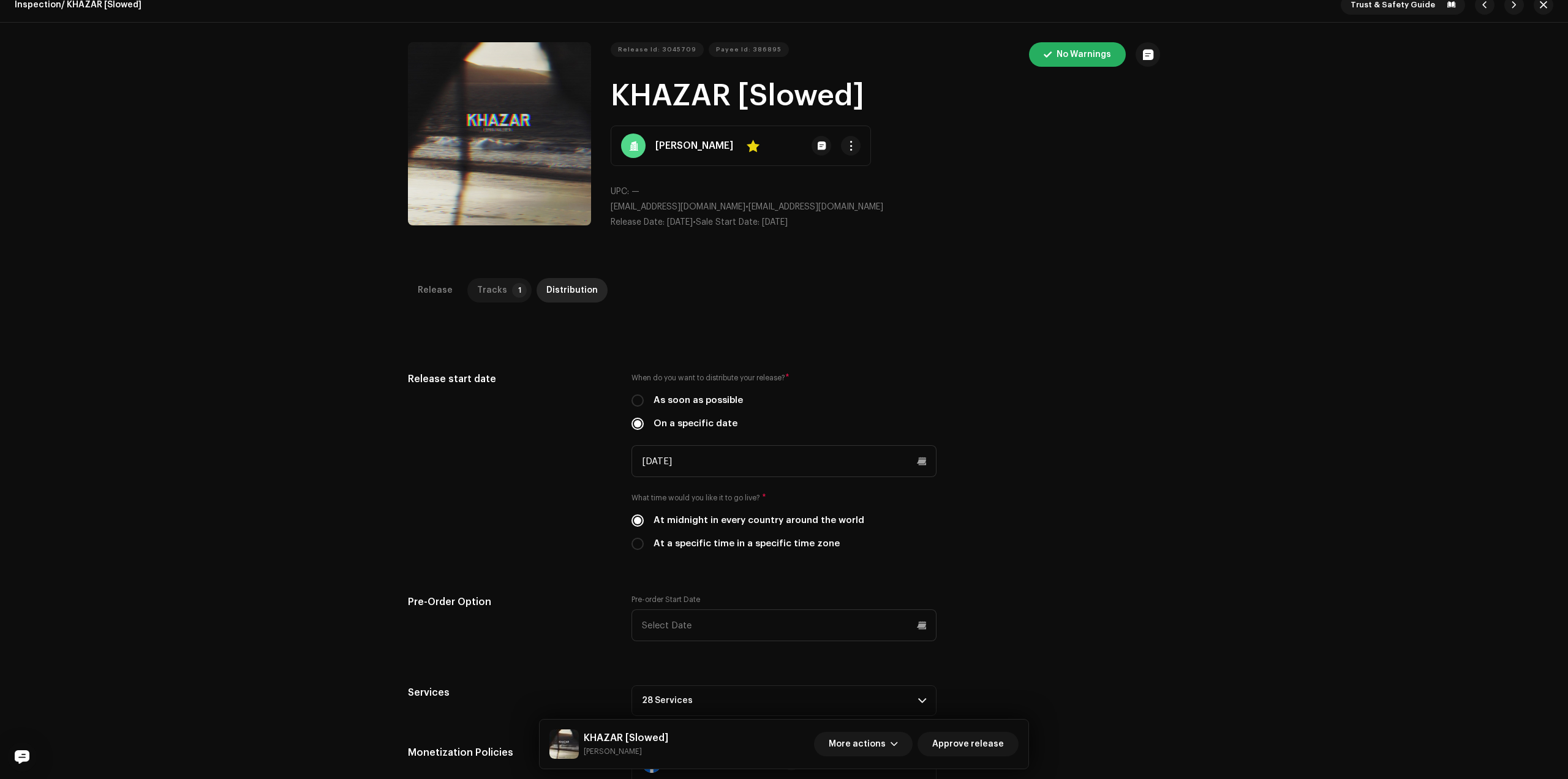
click at [493, 281] on div "Tracks" at bounding box center [492, 290] width 30 height 24
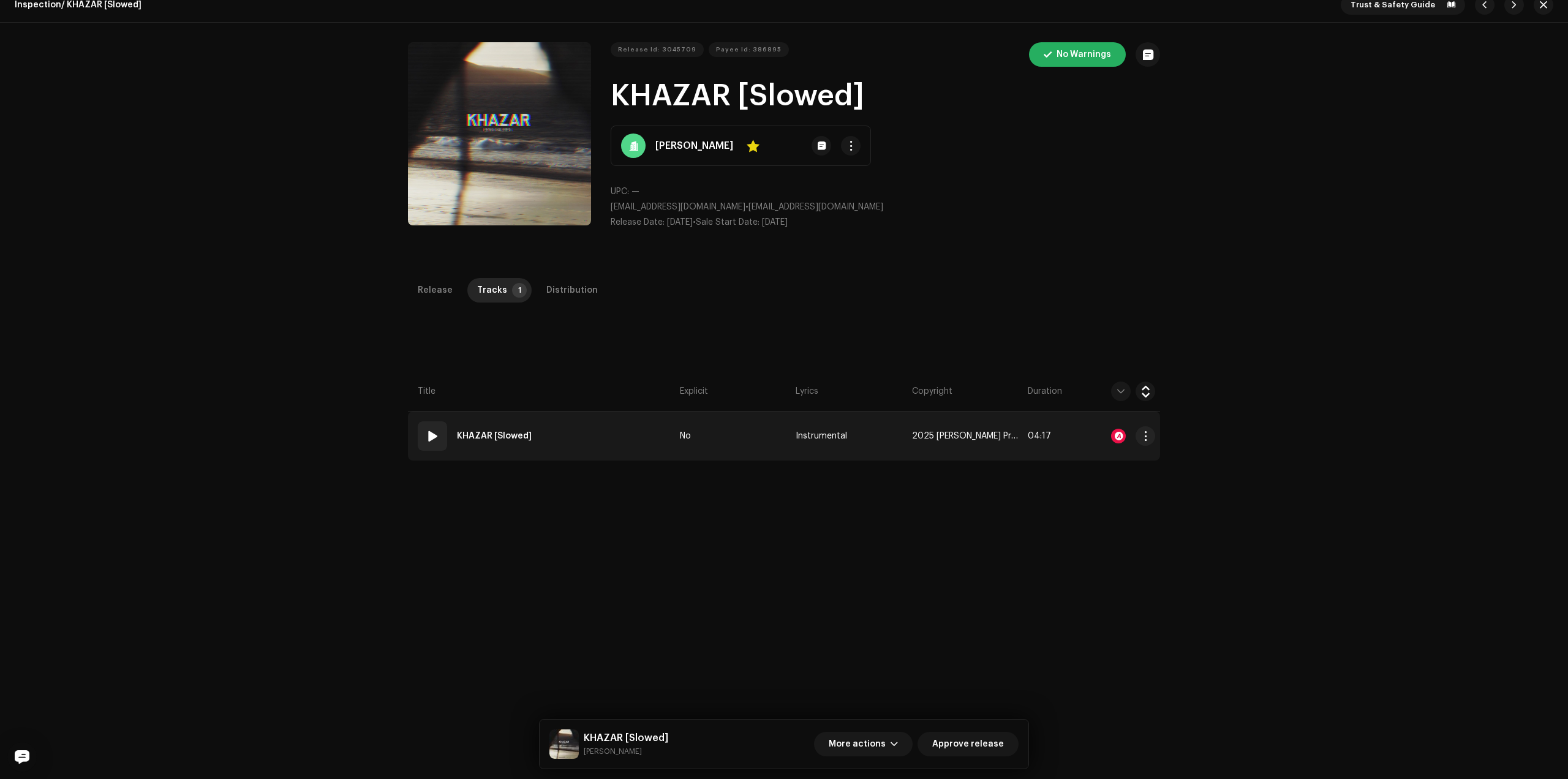
click at [430, 434] on span at bounding box center [432, 436] width 15 height 15
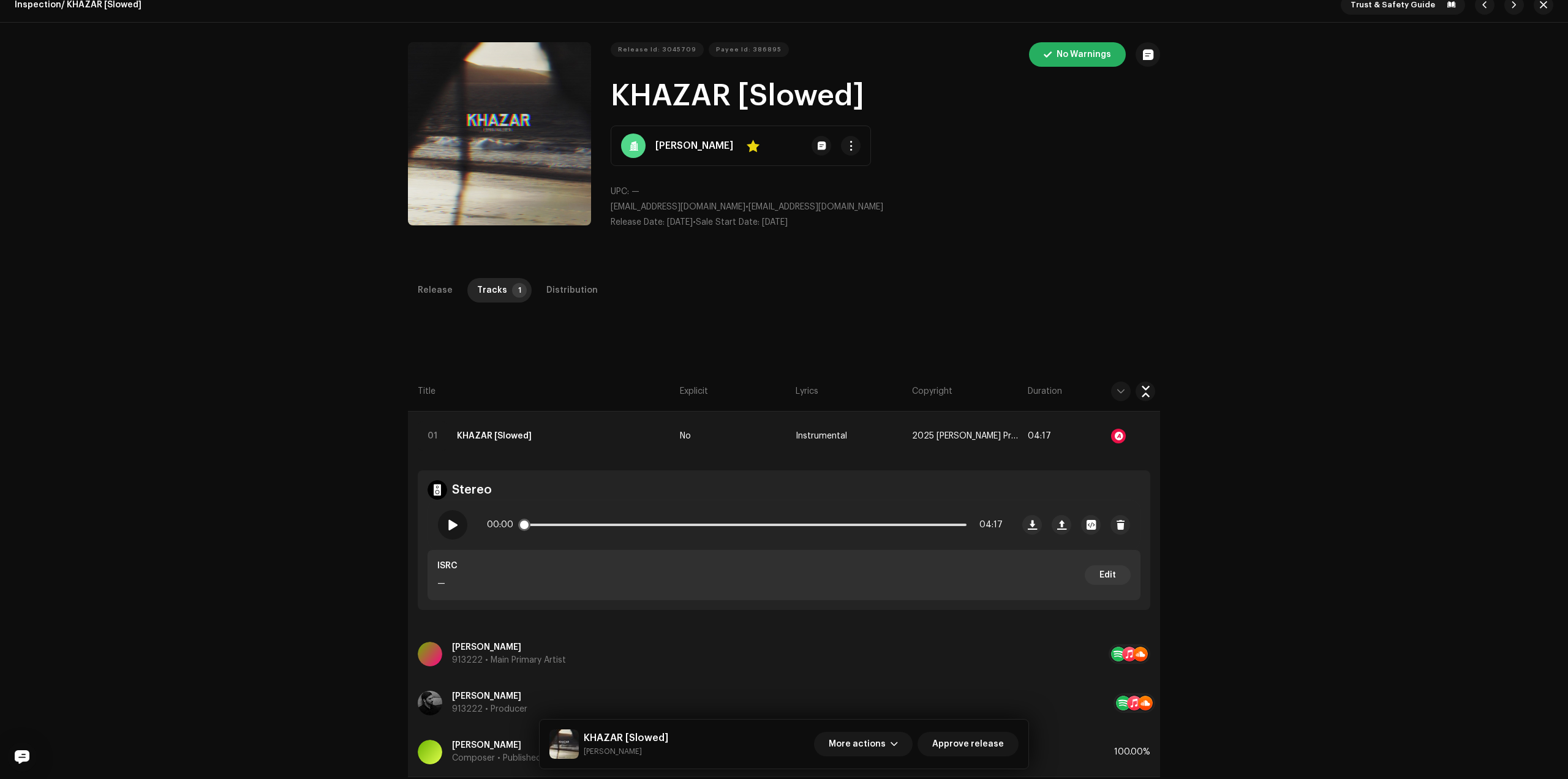
click at [452, 527] on span at bounding box center [452, 525] width 10 height 9
click at [537, 525] on p-slider at bounding box center [745, 524] width 444 height 2
click at [548, 525] on p-slider at bounding box center [745, 524] width 444 height 2
click at [557, 525] on p-slider at bounding box center [745, 524] width 444 height 2
click at [570, 526] on p-slider at bounding box center [745, 524] width 444 height 2
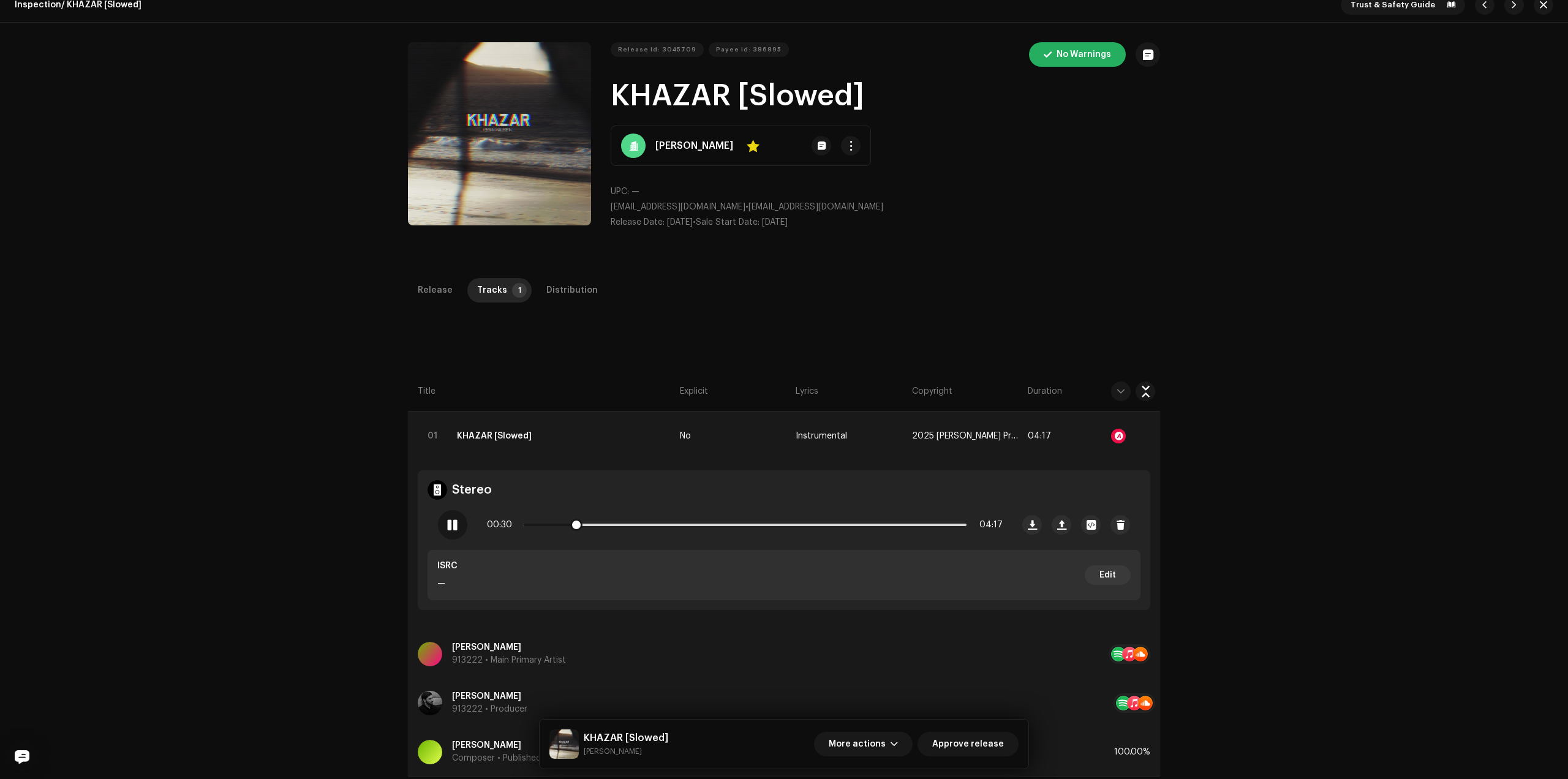
click at [594, 524] on p-slider at bounding box center [745, 524] width 444 height 2
click at [605, 524] on p-slider at bounding box center [745, 524] width 444 height 2
click at [620, 522] on div "00:49 04:17" at bounding box center [744, 524] width 515 height 24
drag, startPoint x: 628, startPoint y: 522, endPoint x: 636, endPoint y: 522, distance: 8.0
click at [629, 522] on div "00:49 04:17" at bounding box center [744, 524] width 515 height 24
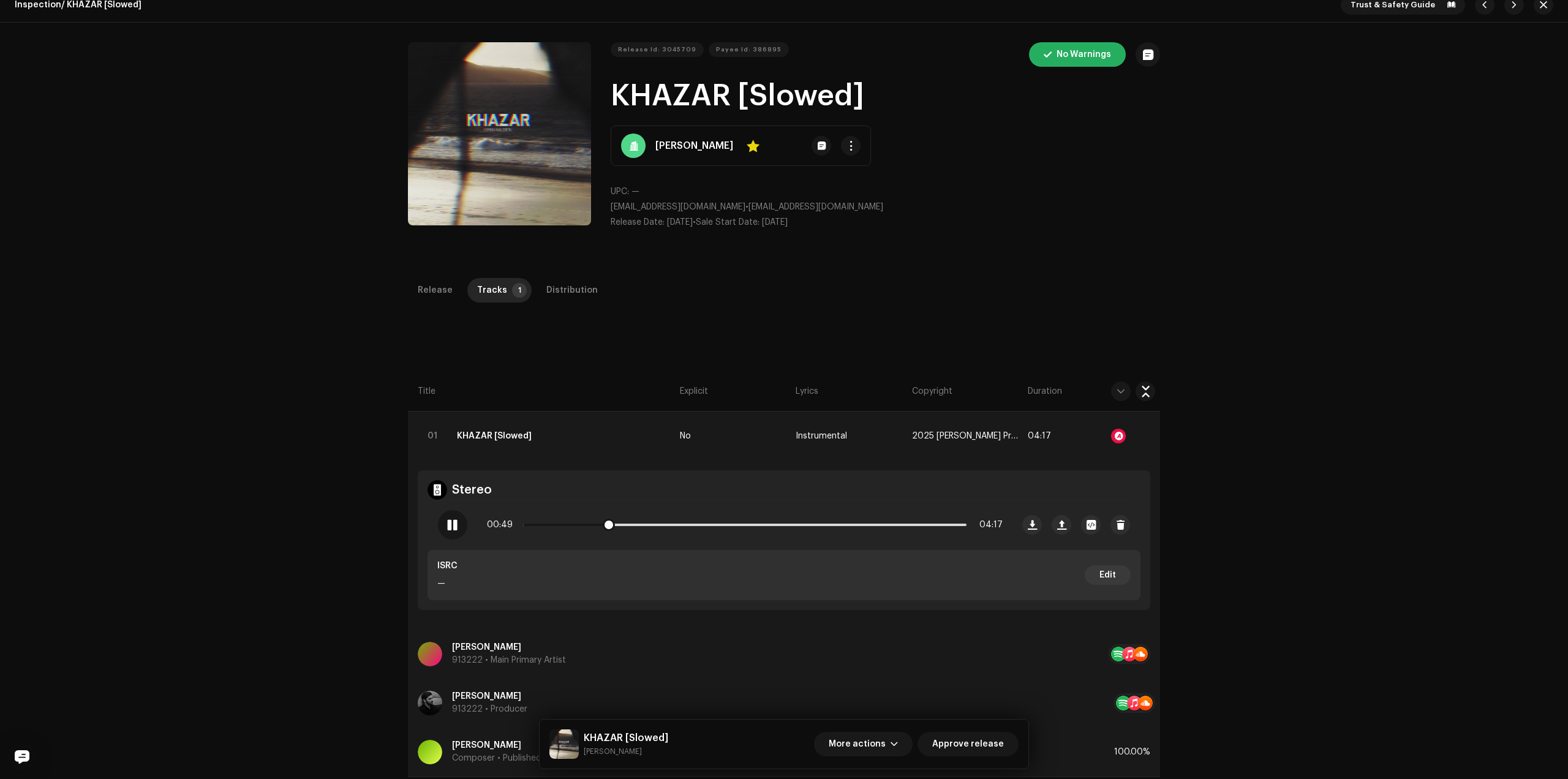
click at [639, 522] on div "00:49 04:17" at bounding box center [744, 524] width 515 height 24
click at [620, 526] on p-slider at bounding box center [745, 524] width 444 height 2
click at [635, 523] on p-slider at bounding box center [745, 524] width 444 height 2
click at [653, 526] on div "01:09 04:17" at bounding box center [744, 524] width 515 height 24
click at [667, 523] on p-slider at bounding box center [745, 524] width 444 height 2
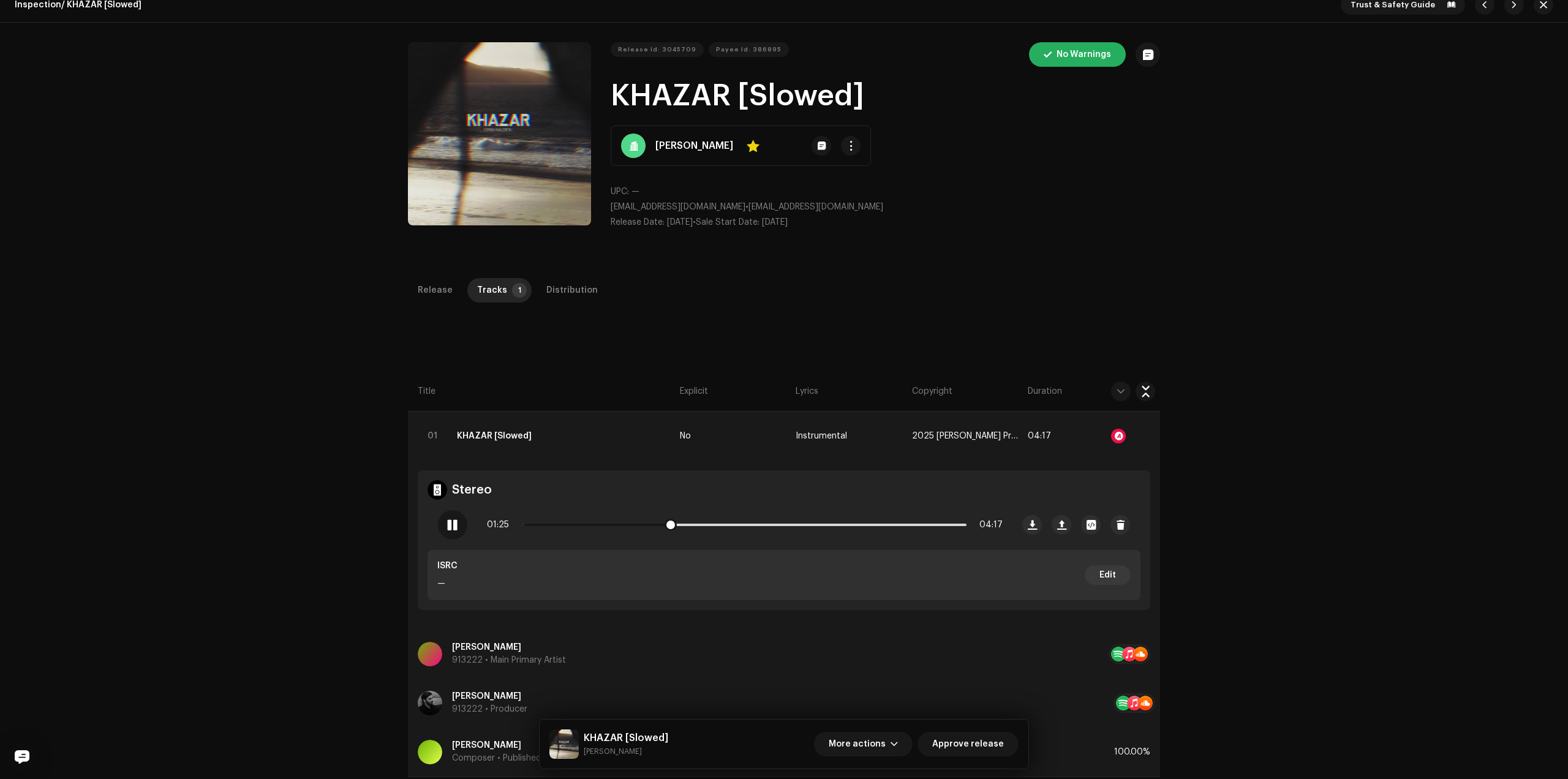
click at [696, 524] on p-slider at bounding box center [745, 524] width 444 height 2
click at [713, 524] on p-slider at bounding box center [745, 524] width 444 height 2
click at [736, 524] on p-slider at bounding box center [745, 524] width 444 height 2
click at [758, 524] on p-slider at bounding box center [745, 524] width 444 height 2
click at [784, 525] on p-slider at bounding box center [745, 524] width 444 height 2
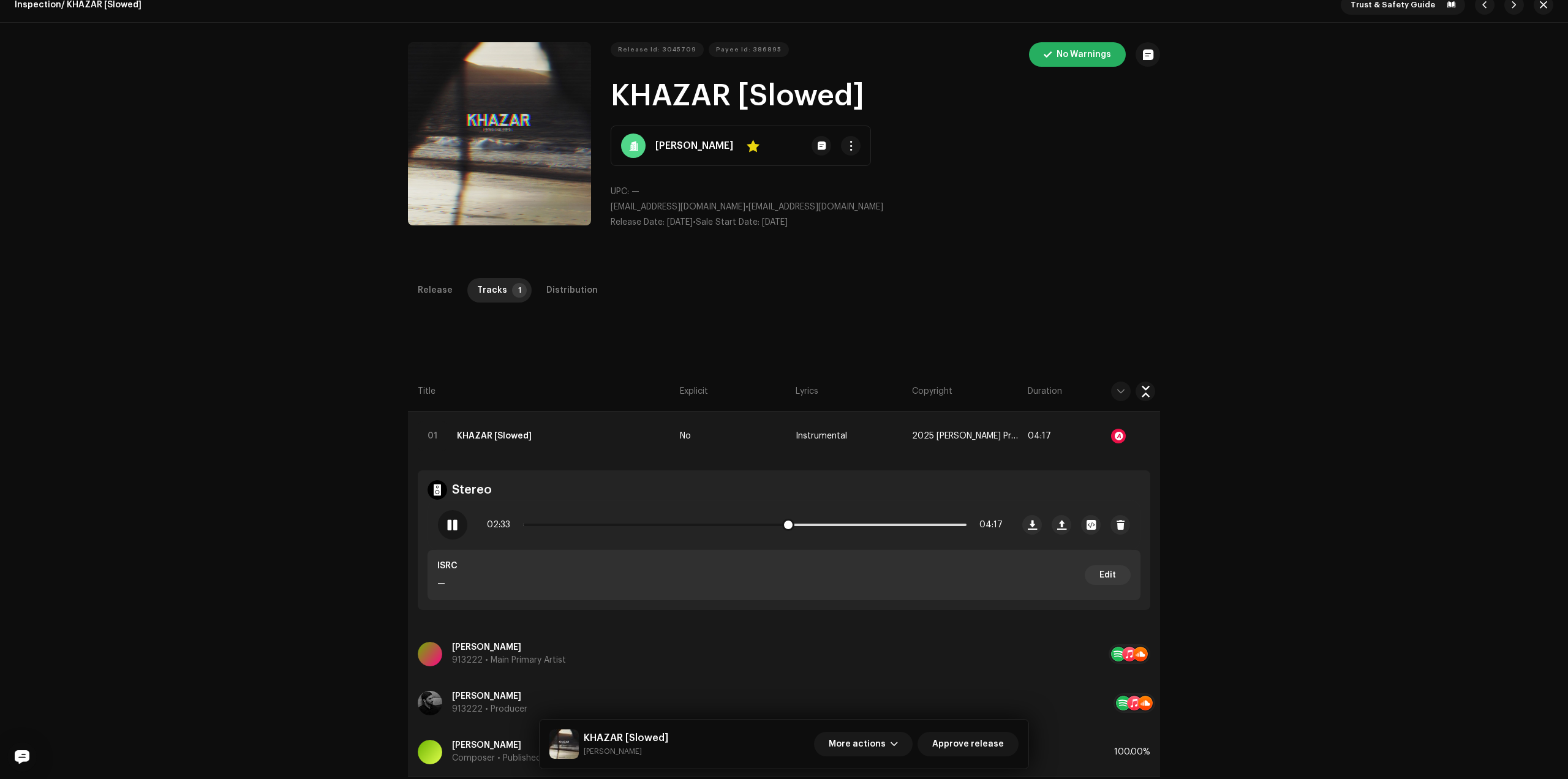
click at [811, 523] on p-slider at bounding box center [745, 524] width 444 height 2
click at [838, 525] on p-slider at bounding box center [745, 524] width 444 height 2
click at [861, 524] on p-slider at bounding box center [745, 524] width 444 height 2
click at [881, 522] on div "03:18 04:17" at bounding box center [744, 524] width 515 height 24
click at [888, 522] on div "03:18 04:17" at bounding box center [744, 524] width 515 height 24
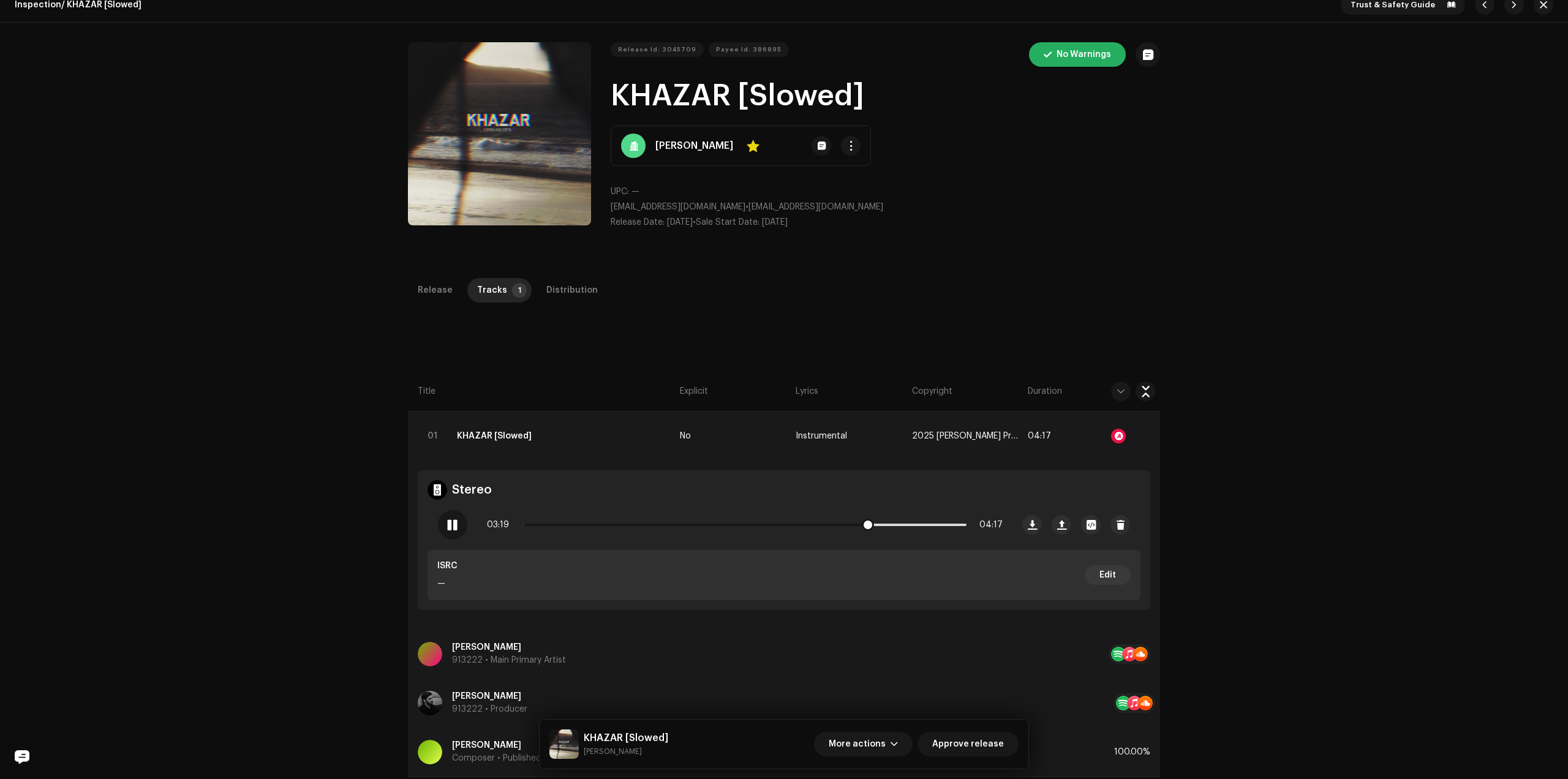
click at [894, 525] on p-slider at bounding box center [745, 524] width 444 height 2
click at [921, 526] on div "03:37 04:17" at bounding box center [744, 524] width 515 height 24
click at [938, 526] on p-slider at bounding box center [745, 524] width 444 height 2
click at [997, 745] on span "Approve release" at bounding box center [968, 744] width 72 height 24
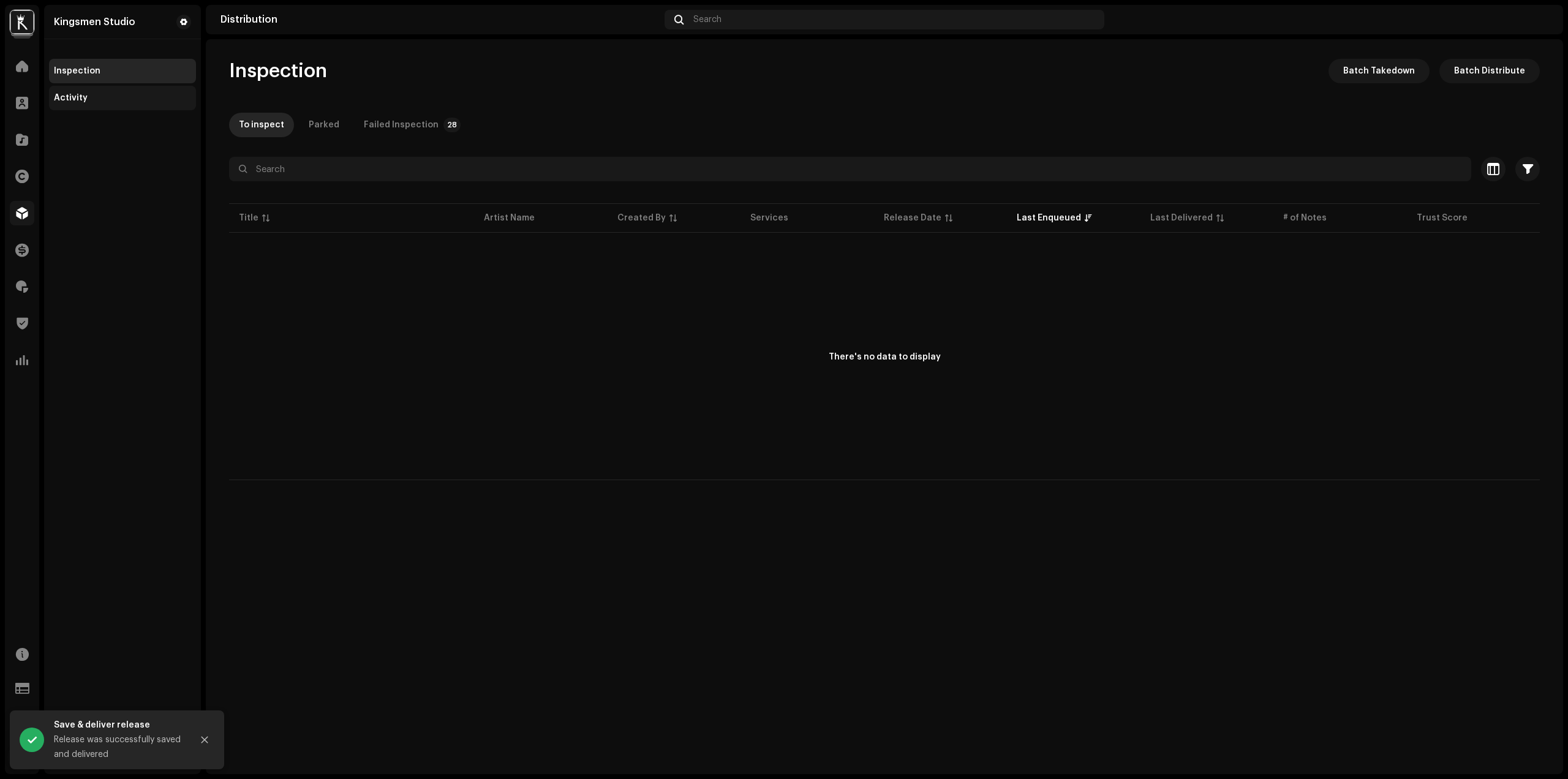
click at [101, 98] on div "Activity" at bounding box center [122, 98] width 137 height 9
click at [98, 71] on div "Inspection" at bounding box center [122, 71] width 137 height 9
